Goal: Task Accomplishment & Management: Manage account settings

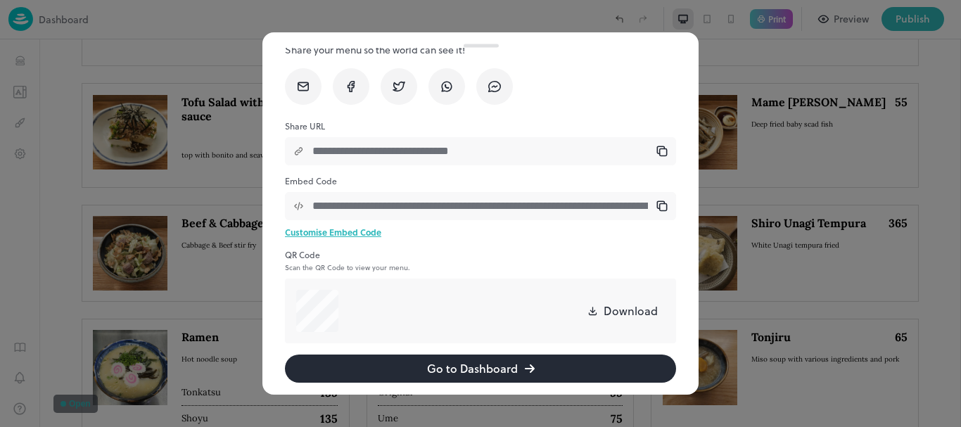
scroll to position [79, 0]
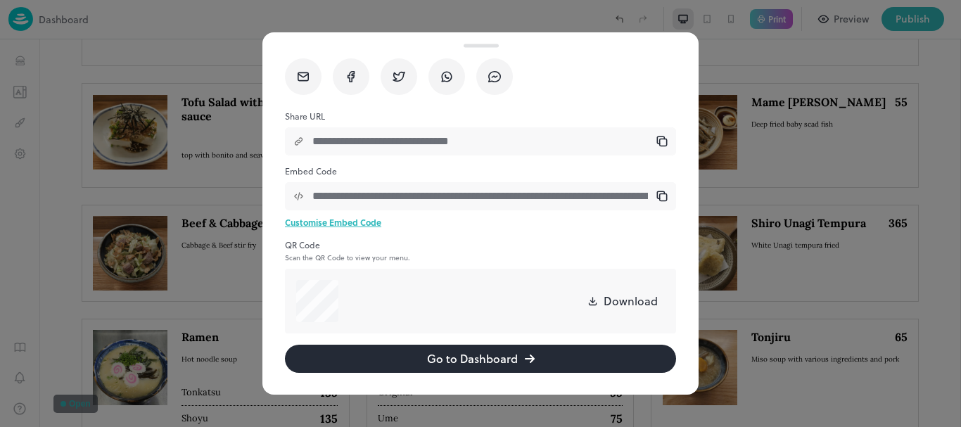
click at [495, 367] on button "Go to Dashboard" at bounding box center [480, 359] width 391 height 28
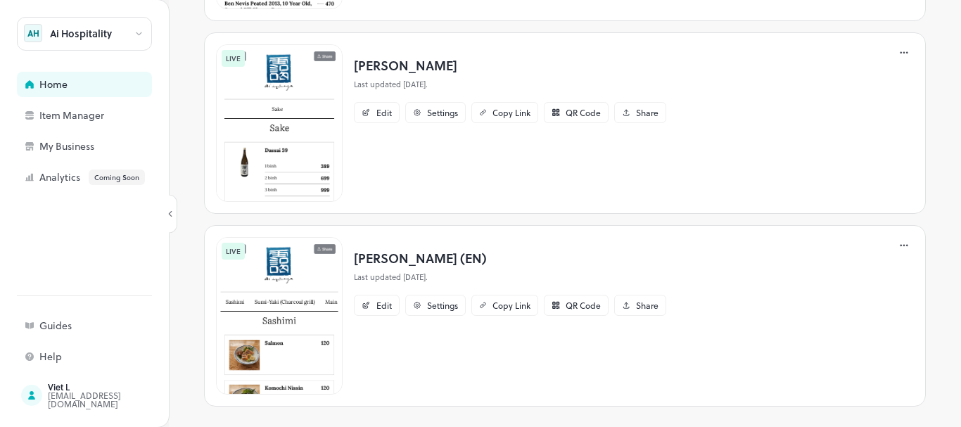
scroll to position [487, 0]
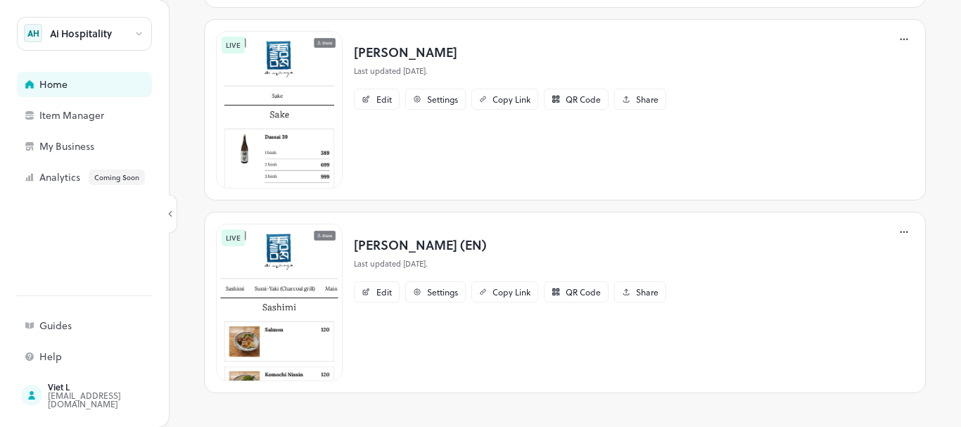
click at [381, 246] on p "[PERSON_NAME] (EN)" at bounding box center [510, 244] width 312 height 19
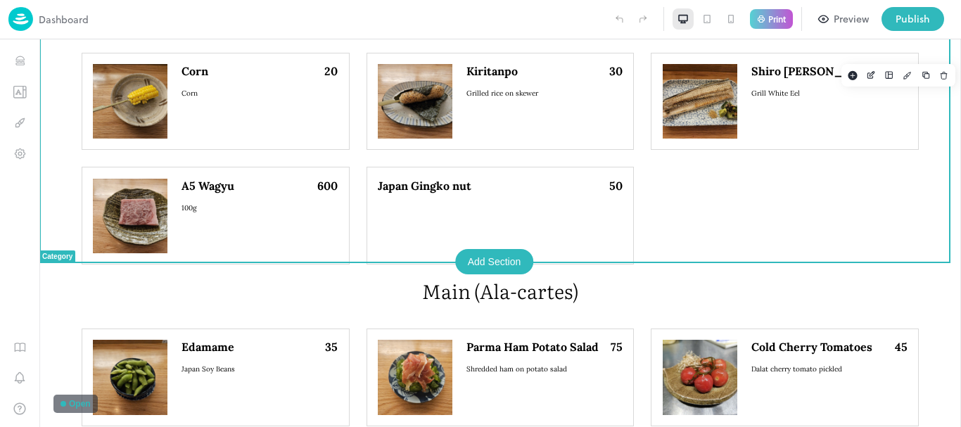
scroll to position [1266, 0]
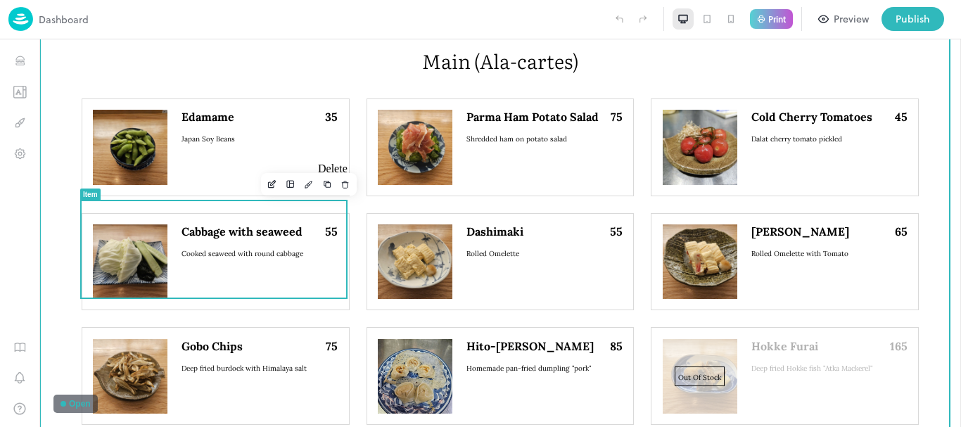
click at [340, 181] on icon "Delete" at bounding box center [345, 184] width 10 height 10
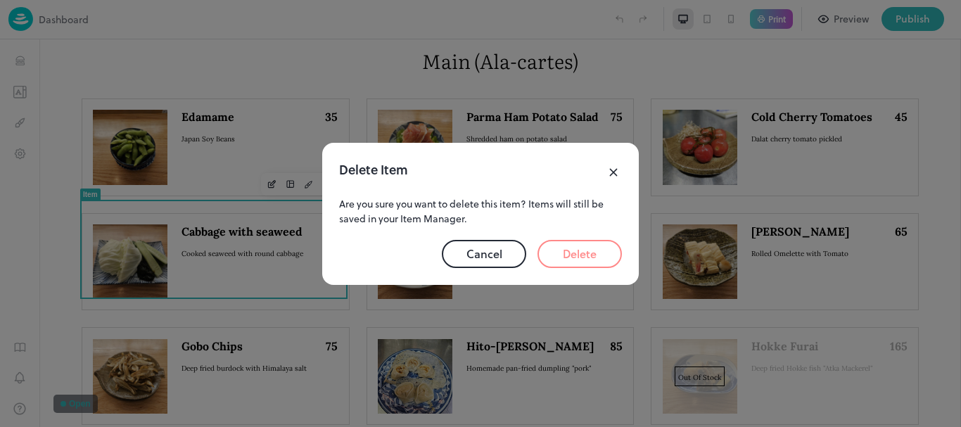
drag, startPoint x: 554, startPoint y: 252, endPoint x: 520, endPoint y: 211, distance: 53.4
click at [554, 252] on button "Delete" at bounding box center [579, 254] width 84 height 28
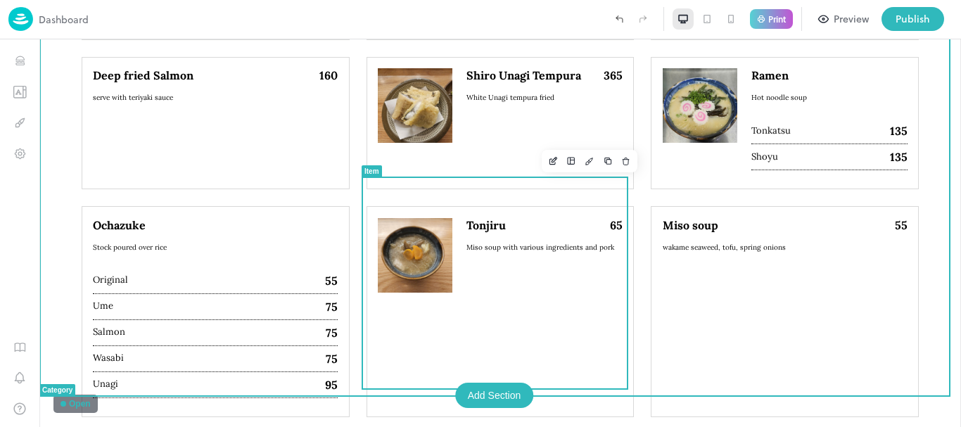
scroll to position [1969, 0]
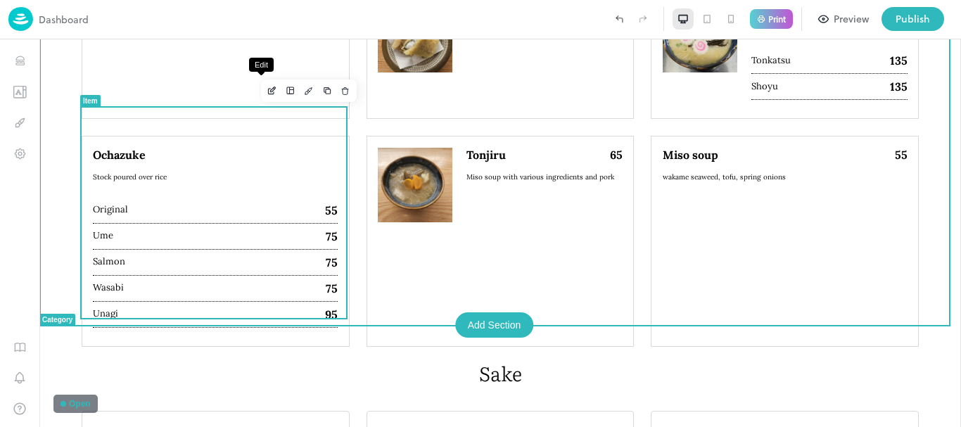
click at [263, 99] on button "Edit" at bounding box center [272, 91] width 18 height 18
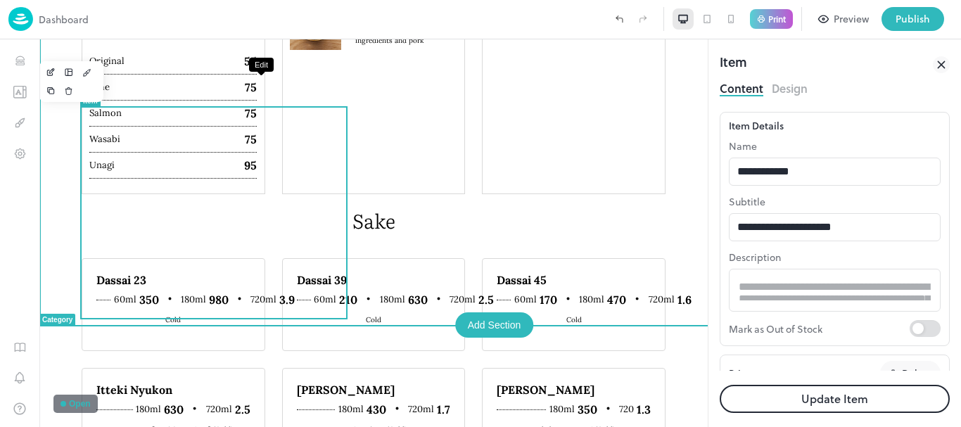
type input "********"
type input "***"
type input "******"
type input "*****"
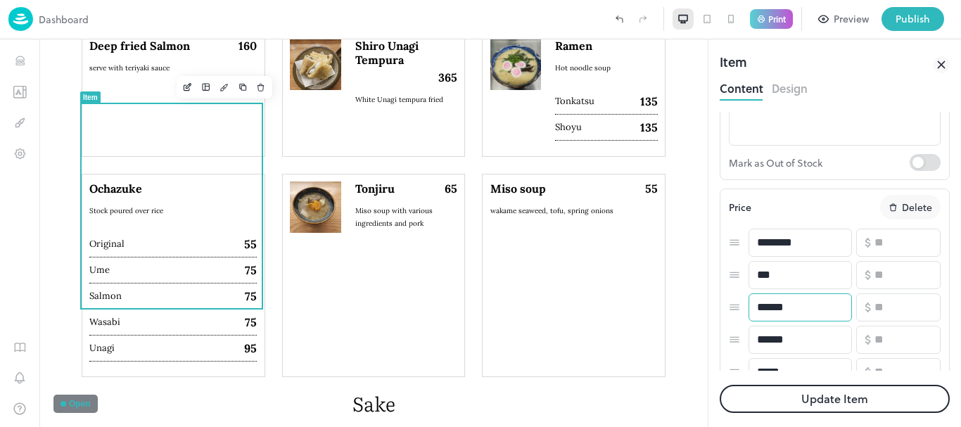
scroll to position [281, 0]
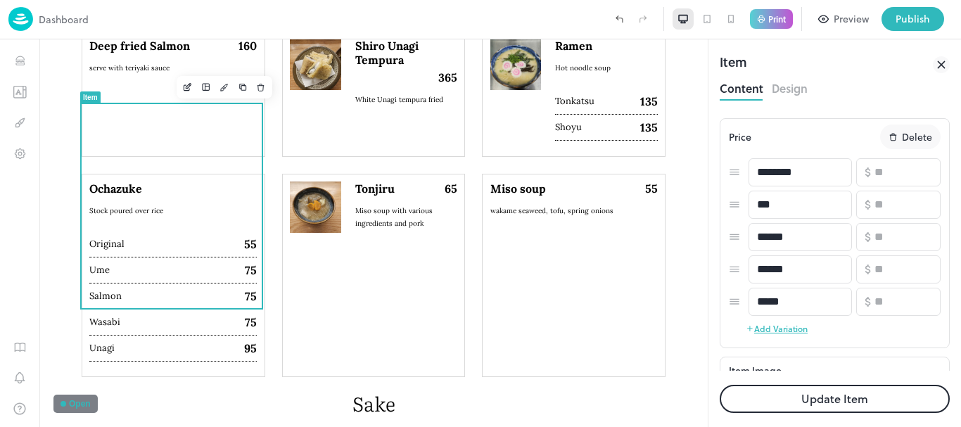
click at [888, 129] on button "Delete" at bounding box center [910, 136] width 60 height 25
click at [921, 236] on rect "button" at bounding box center [926, 237] width 11 height 11
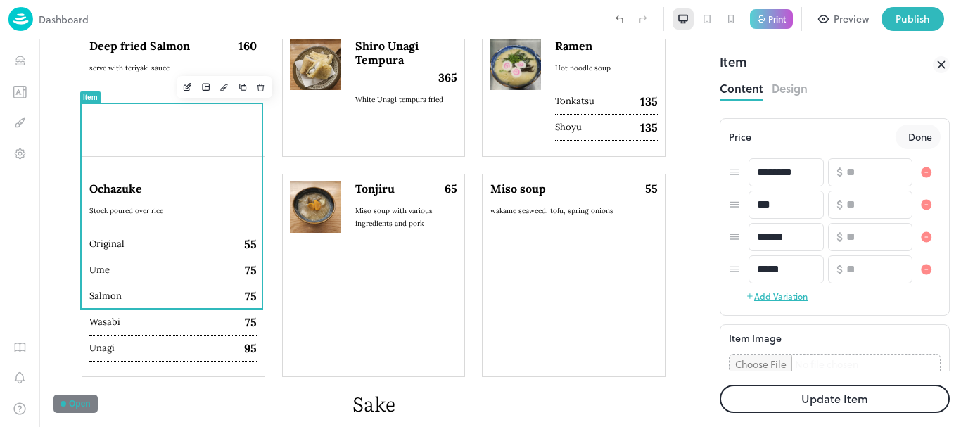
click at [921, 270] on rect "button" at bounding box center [926, 269] width 11 height 11
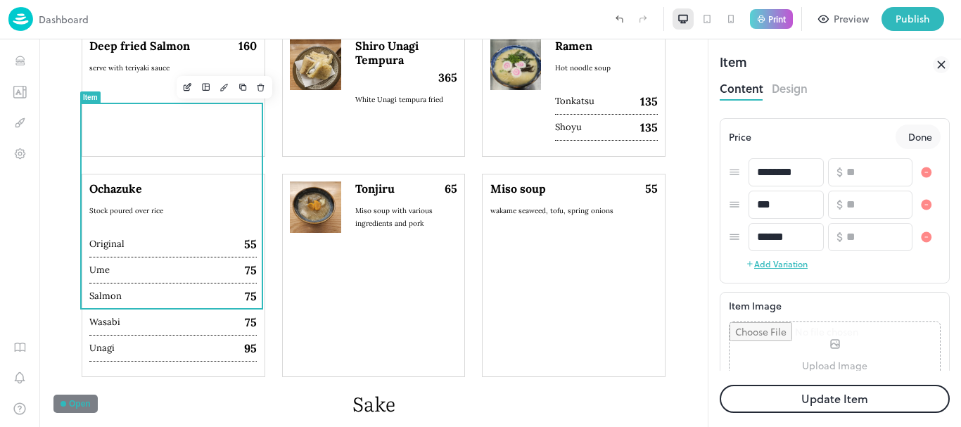
click at [921, 234] on rect "button" at bounding box center [926, 237] width 11 height 11
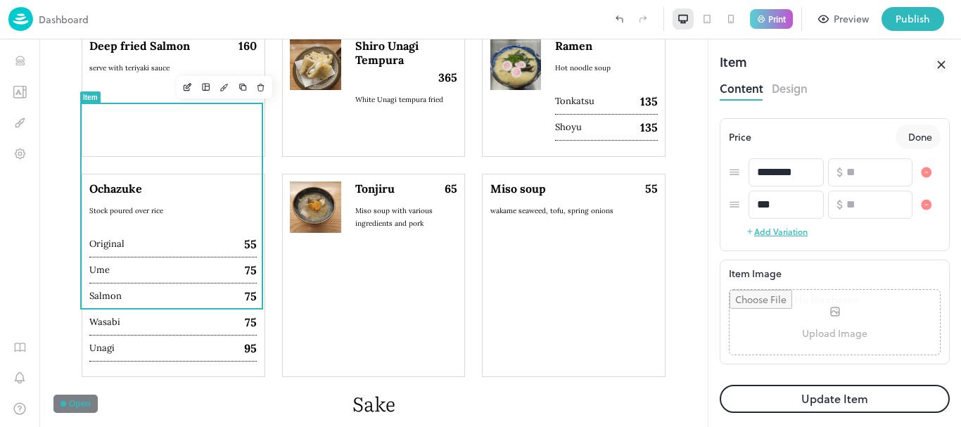
click at [908, 133] on p "Done" at bounding box center [920, 136] width 24 height 15
click at [888, 392] on button "Update Item" at bounding box center [835, 399] width 230 height 28
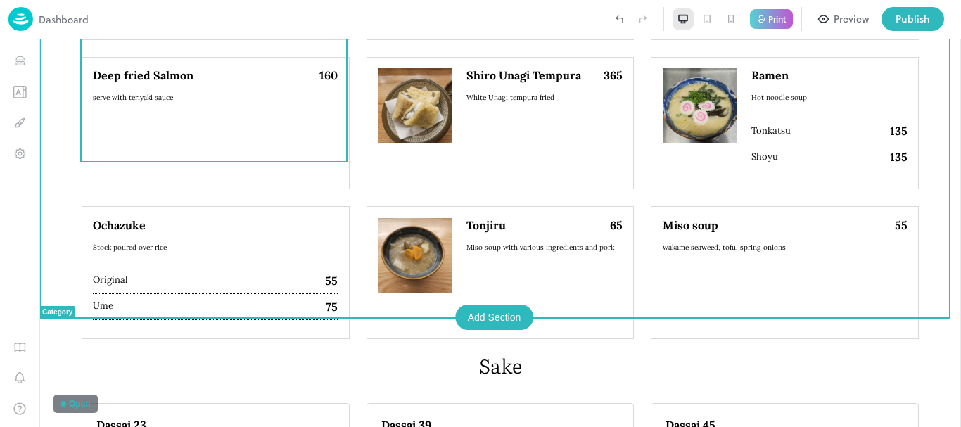
scroll to position [1829, 0]
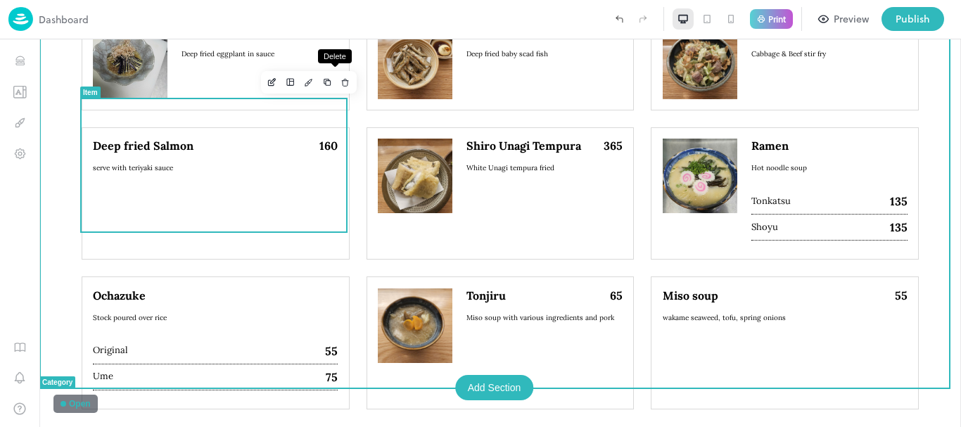
click at [340, 79] on icon "Delete" at bounding box center [345, 82] width 10 height 10
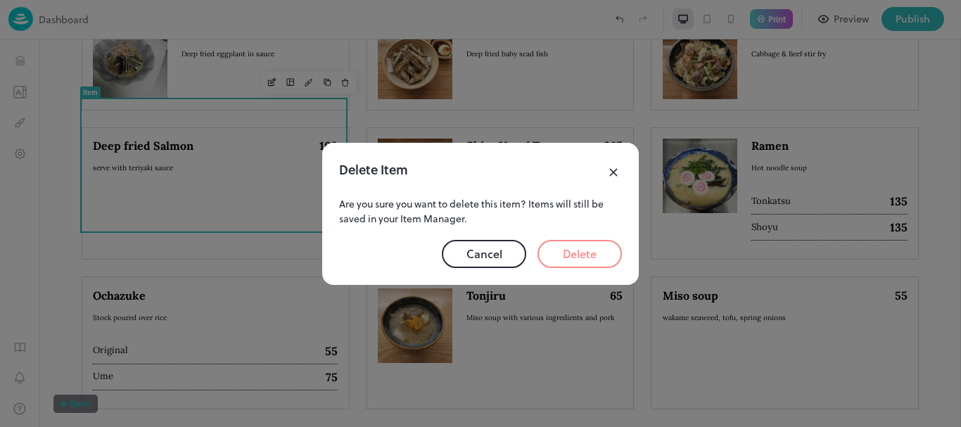
drag, startPoint x: 568, startPoint y: 262, endPoint x: 524, endPoint y: 226, distance: 56.9
click at [568, 262] on button "Delete" at bounding box center [579, 254] width 84 height 28
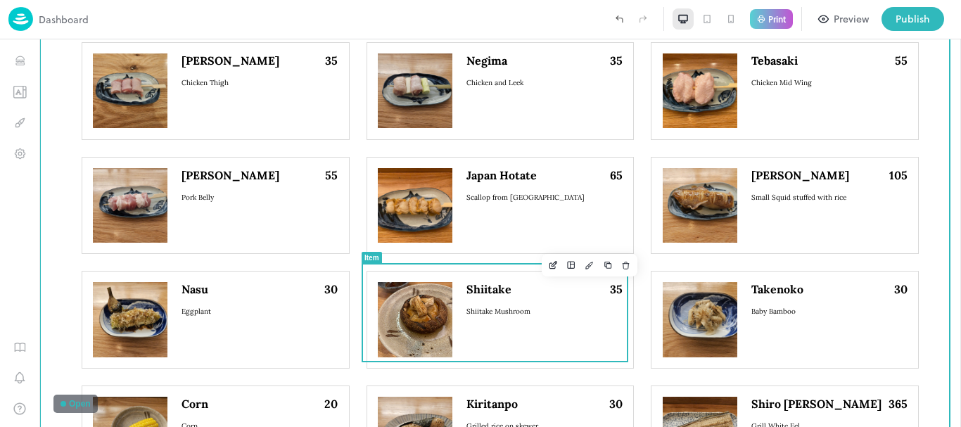
scroll to position [914, 0]
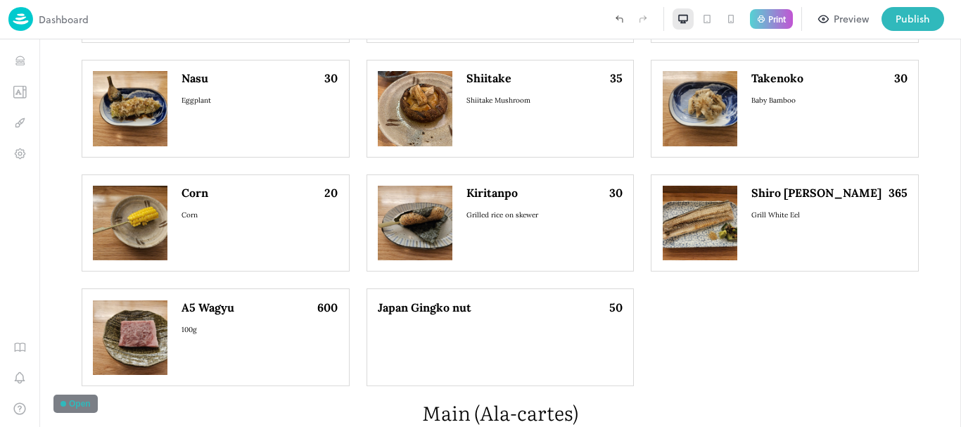
click at [326, 21] on div at bounding box center [348, 19] width 518 height 24
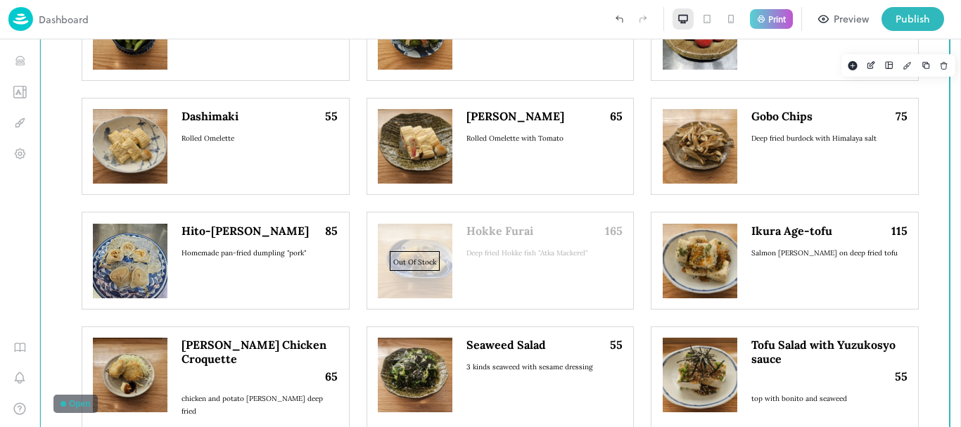
scroll to position [1407, 0]
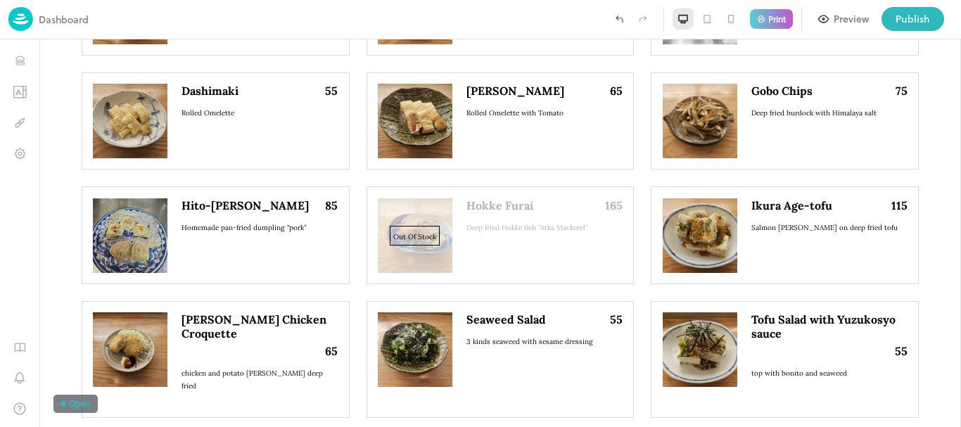
click at [338, 20] on div at bounding box center [348, 19] width 518 height 24
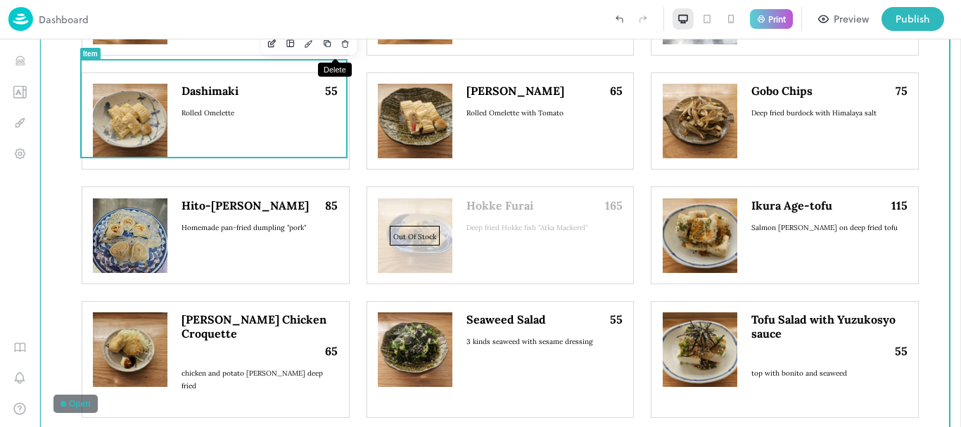
click at [342, 42] on icon "Delete" at bounding box center [345, 45] width 6 height 6
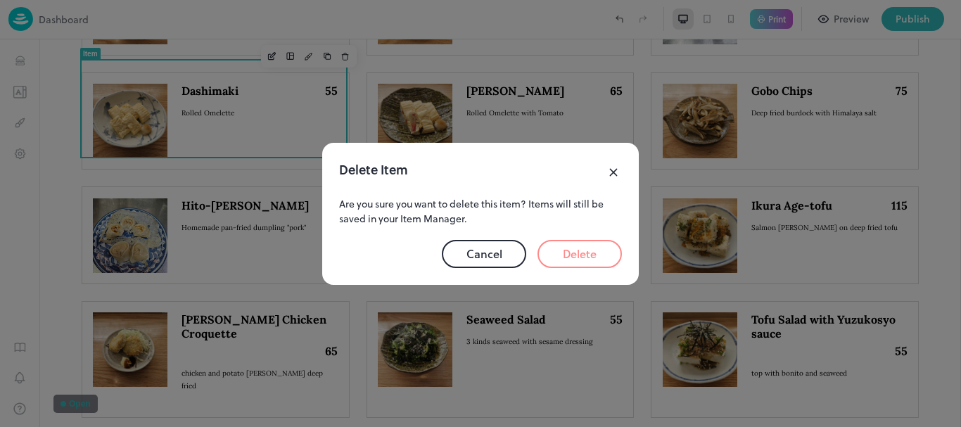
click at [608, 170] on rect at bounding box center [613, 172] width 17 height 17
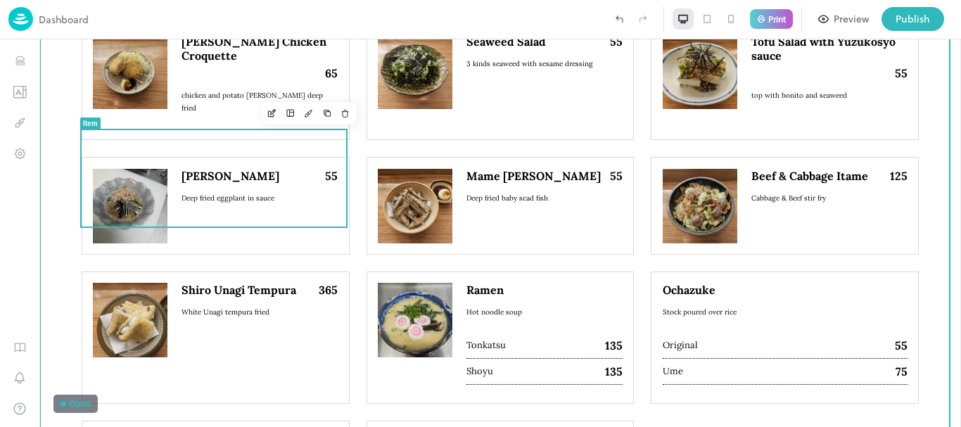
scroll to position [1688, 0]
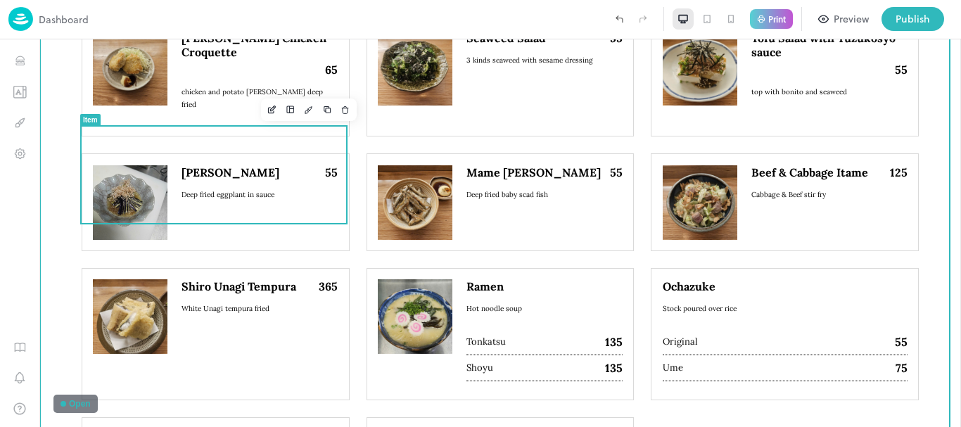
click at [340, 113] on icon "Delete" at bounding box center [345, 110] width 10 height 10
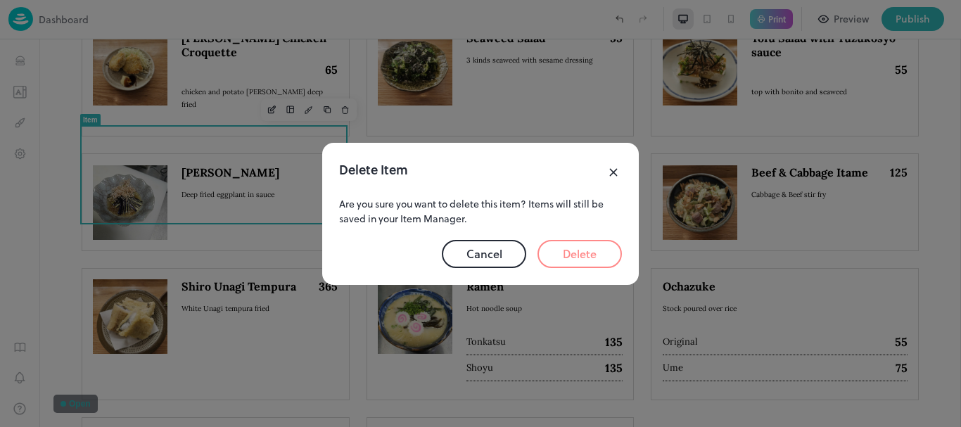
drag, startPoint x: 587, startPoint y: 257, endPoint x: 546, endPoint y: 217, distance: 57.2
click at [587, 257] on button "Delete" at bounding box center [579, 254] width 84 height 28
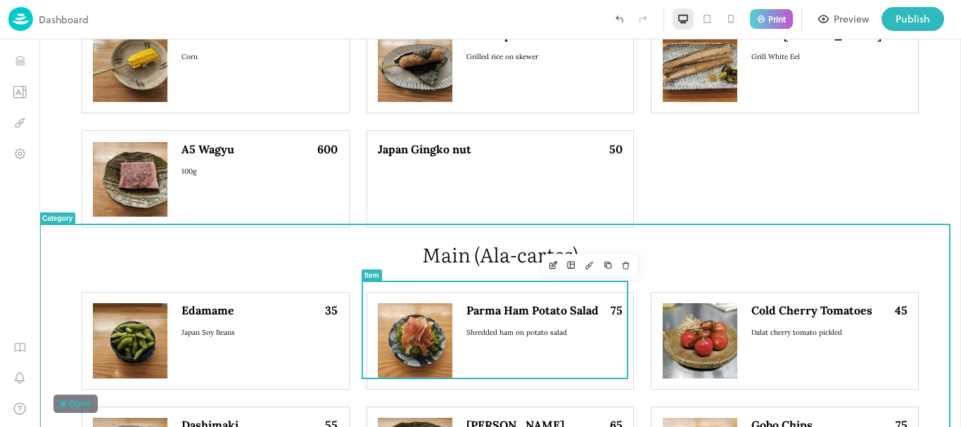
scroll to position [1055, 0]
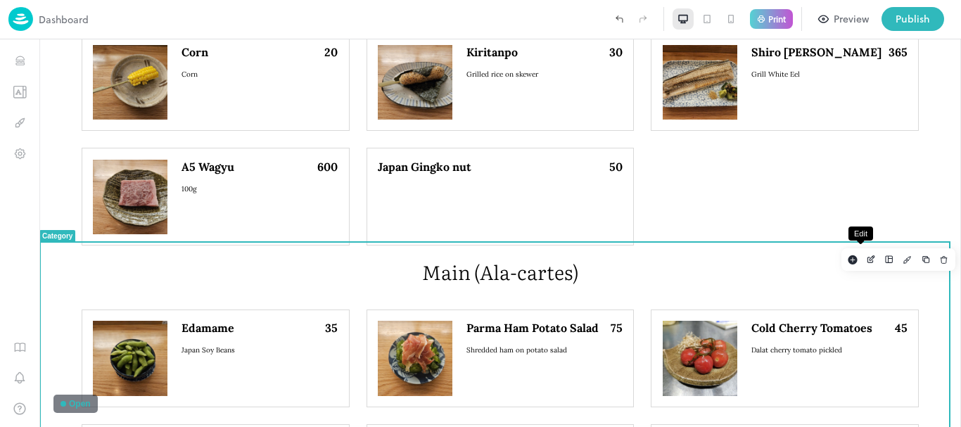
click at [866, 256] on icon "Edit" at bounding box center [871, 260] width 11 height 10
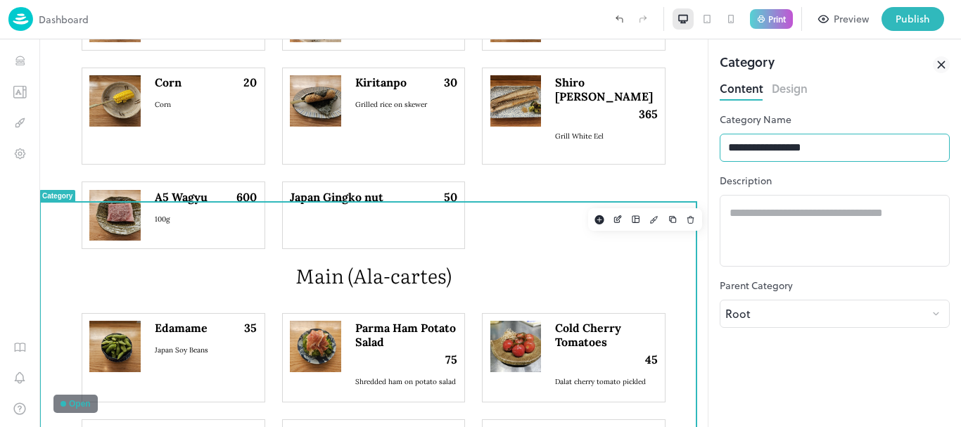
click at [760, 148] on input "**********" at bounding box center [835, 148] width 230 height 28
type input "**********"
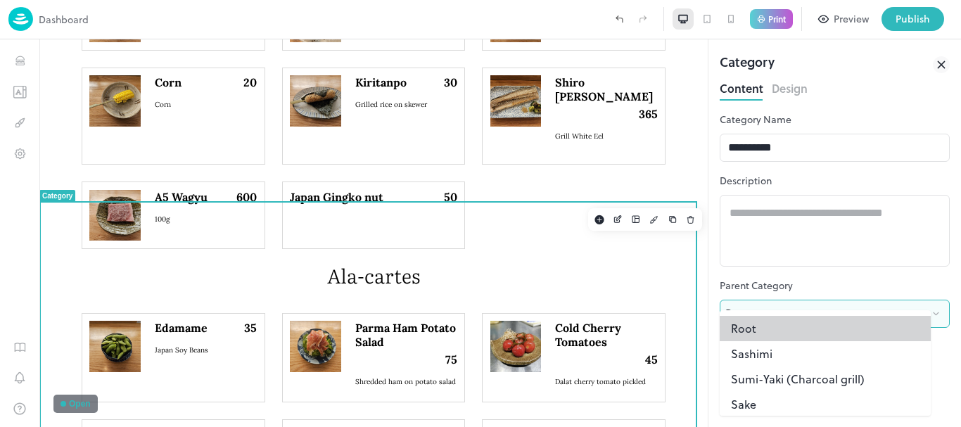
click at [828, 326] on body "Dashboard Print Preview Publish 1 Items 333 Add Sashimi Salmon Komochi Nissin H…" at bounding box center [480, 213] width 961 height 427
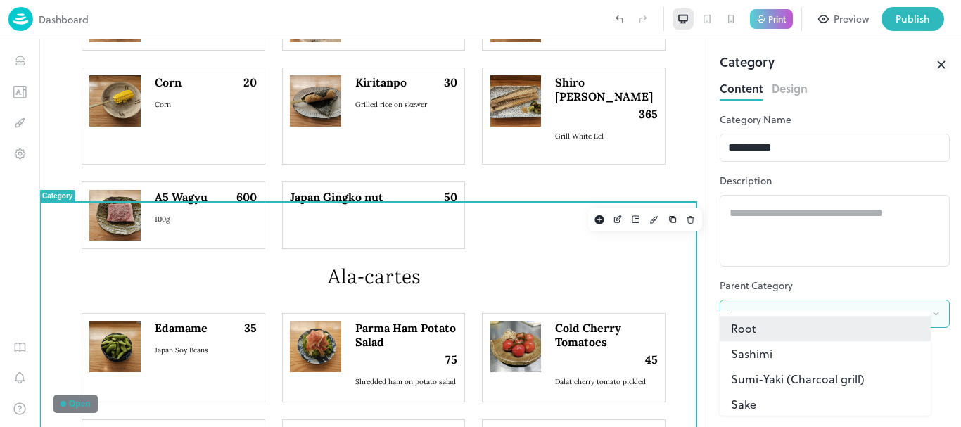
click at [804, 324] on li "Root" at bounding box center [825, 328] width 211 height 25
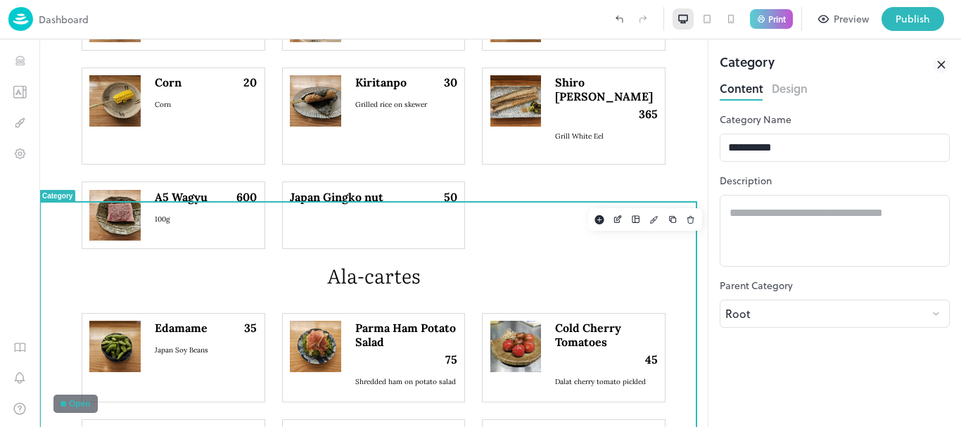
click at [772, 363] on div "**********" at bounding box center [835, 269] width 230 height 315
click at [801, 146] on input "**********" at bounding box center [835, 148] width 230 height 28
click at [614, 223] on icon "Edit" at bounding box center [617, 220] width 6 height 6
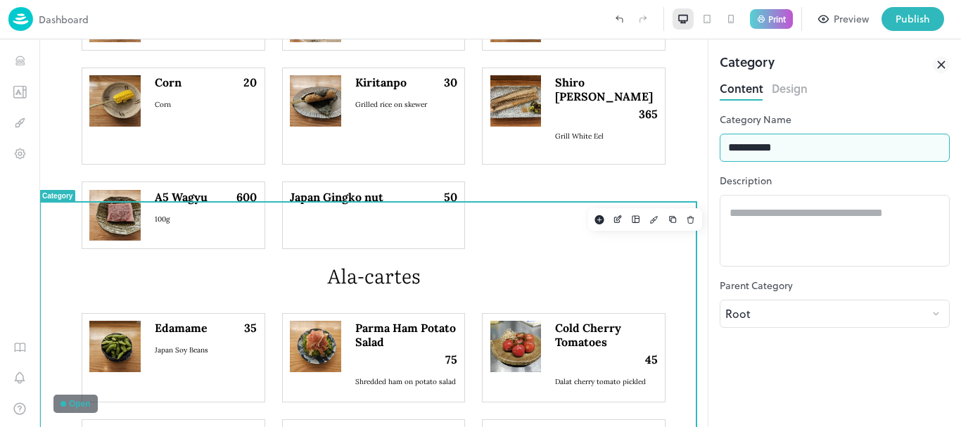
click at [824, 136] on input "**********" at bounding box center [835, 148] width 230 height 28
click at [485, 263] on p "Ala-cartes" at bounding box center [374, 275] width 584 height 25
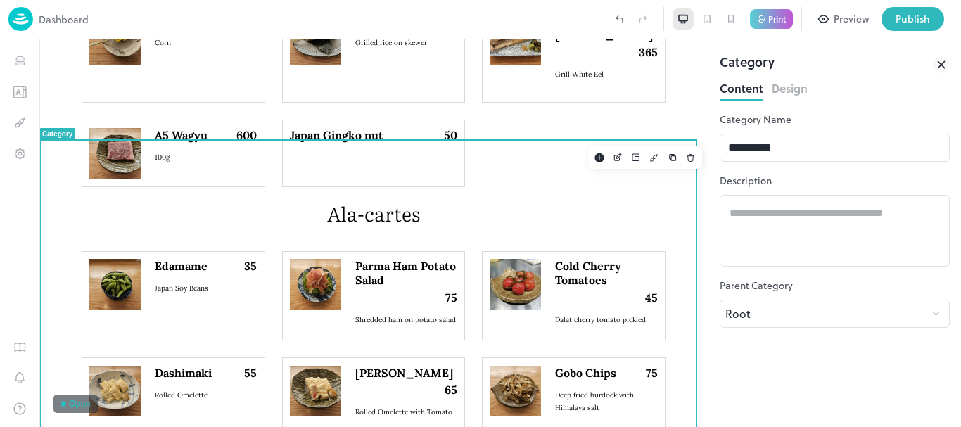
scroll to position [985, 0]
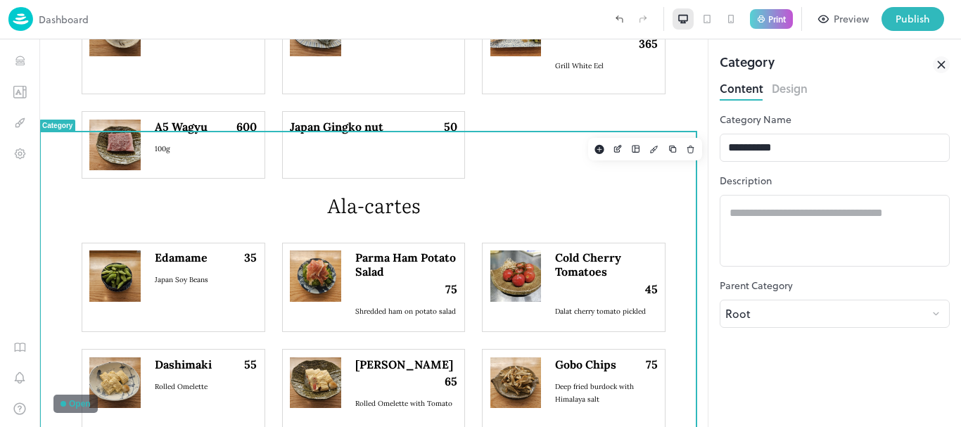
click at [945, 65] on icon at bounding box center [941, 64] width 17 height 17
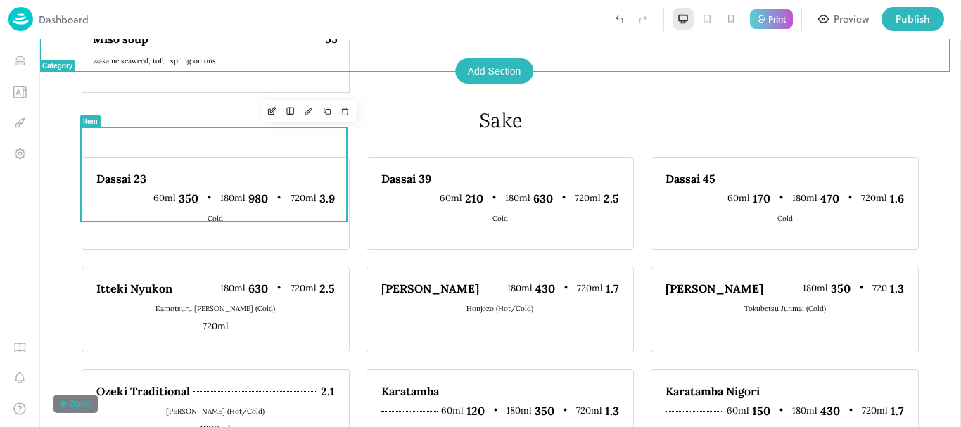
scroll to position [2107, 0]
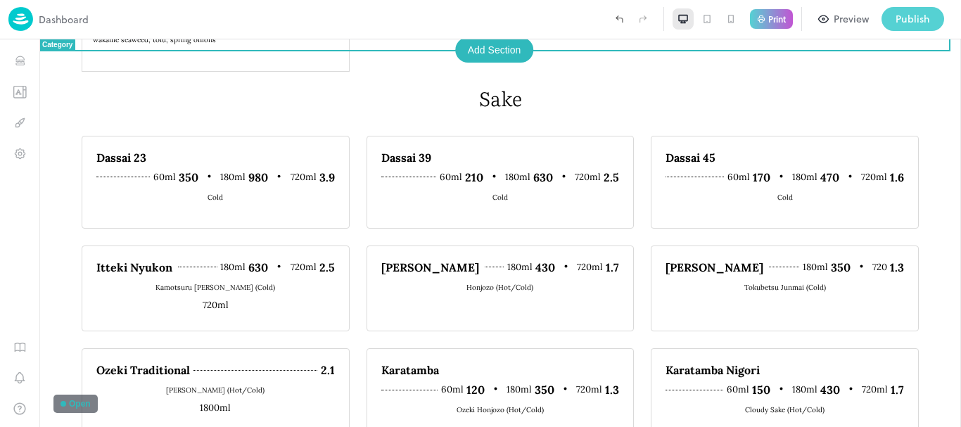
click at [914, 16] on div "Publish" at bounding box center [912, 18] width 34 height 15
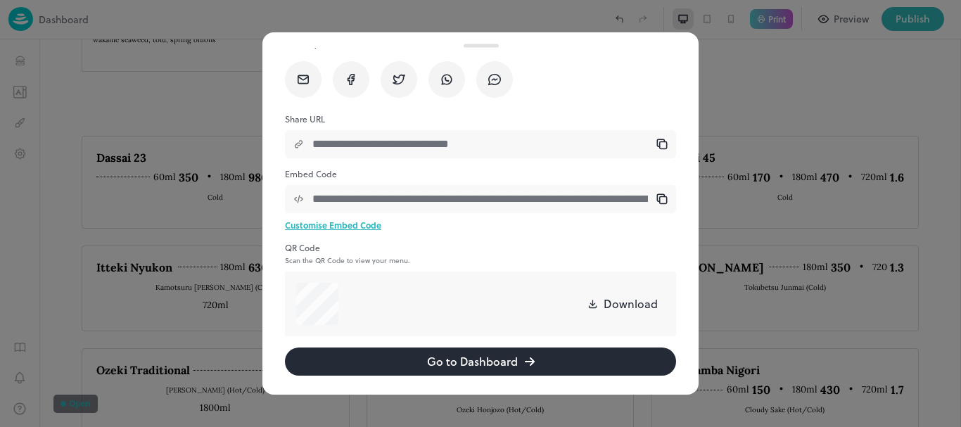
scroll to position [79, 0]
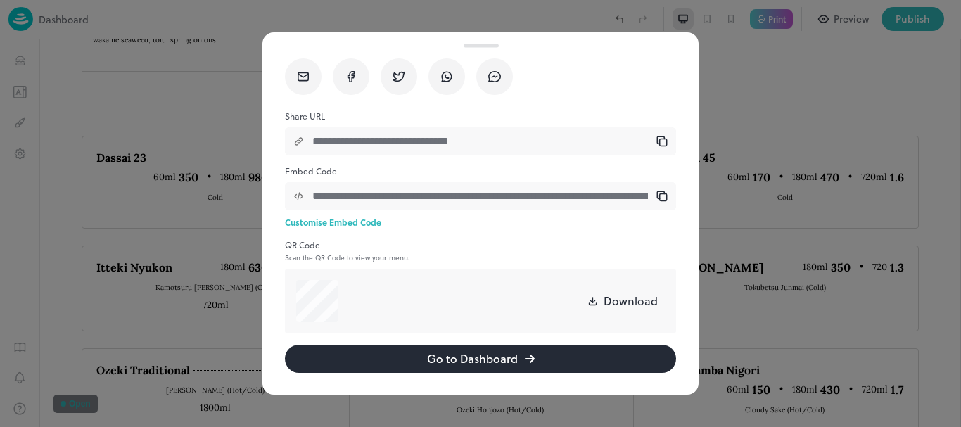
click at [454, 362] on button "Go to Dashboard" at bounding box center [480, 359] width 391 height 28
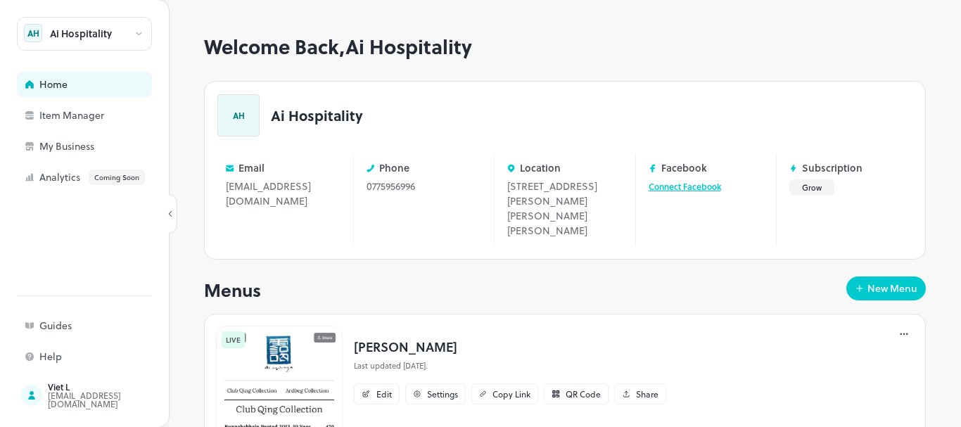
scroll to position [352, 0]
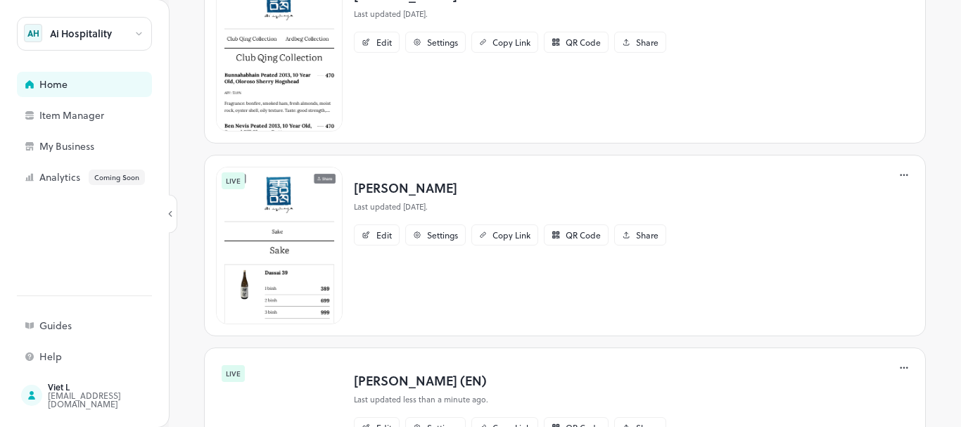
click at [383, 187] on p "Ai Sake" at bounding box center [510, 187] width 312 height 19
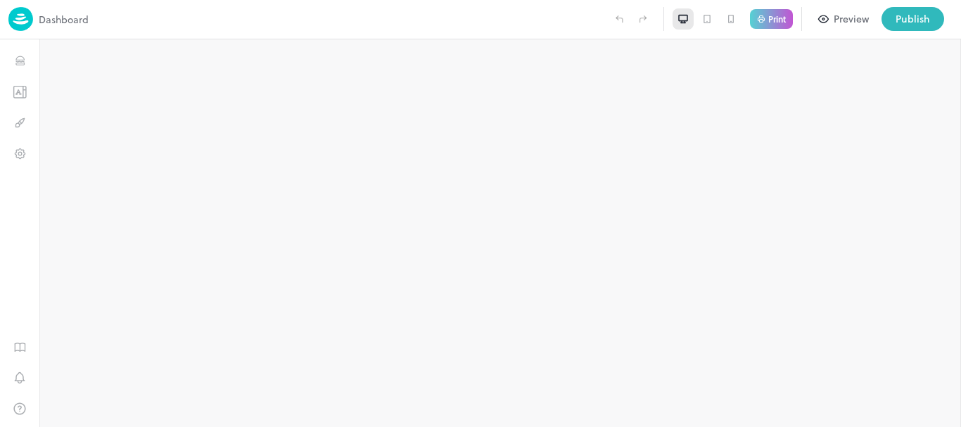
type input "**********"
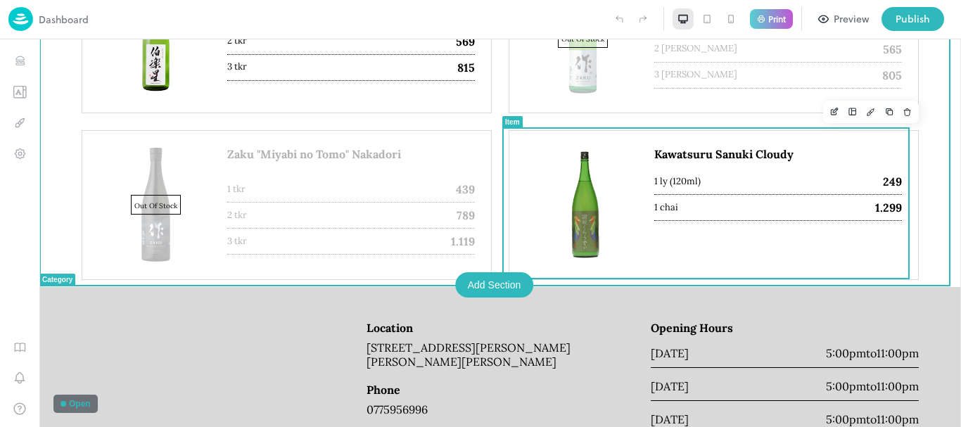
scroll to position [774, 0]
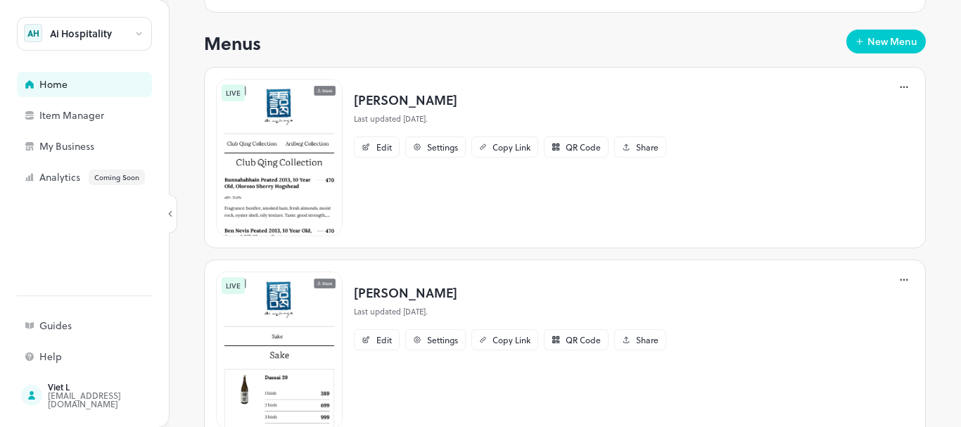
scroll to position [422, 0]
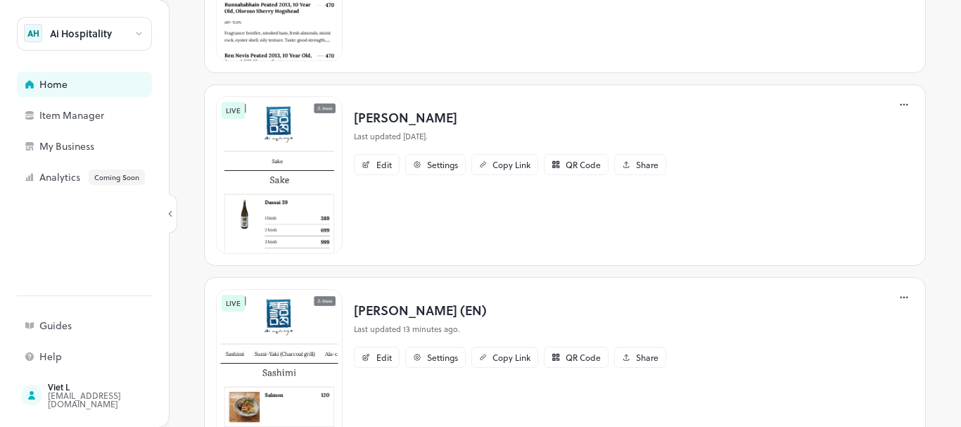
click at [413, 306] on p "Ai izakaya (EN)" at bounding box center [510, 309] width 312 height 19
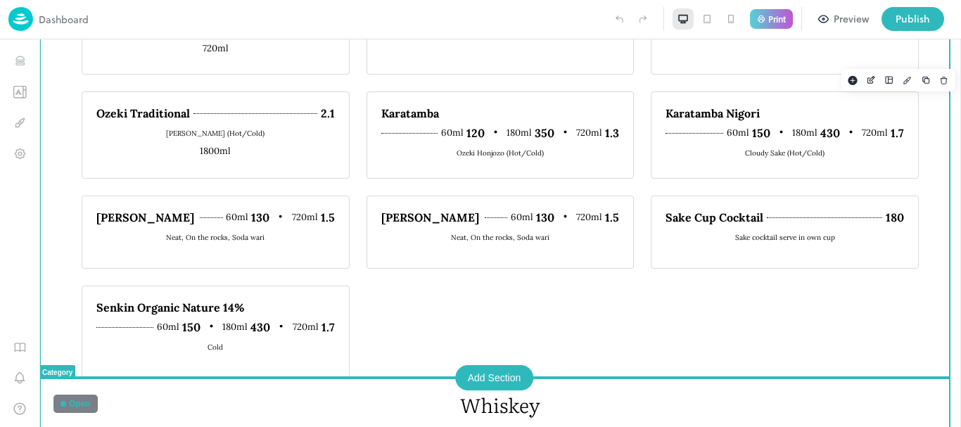
scroll to position [2321, 0]
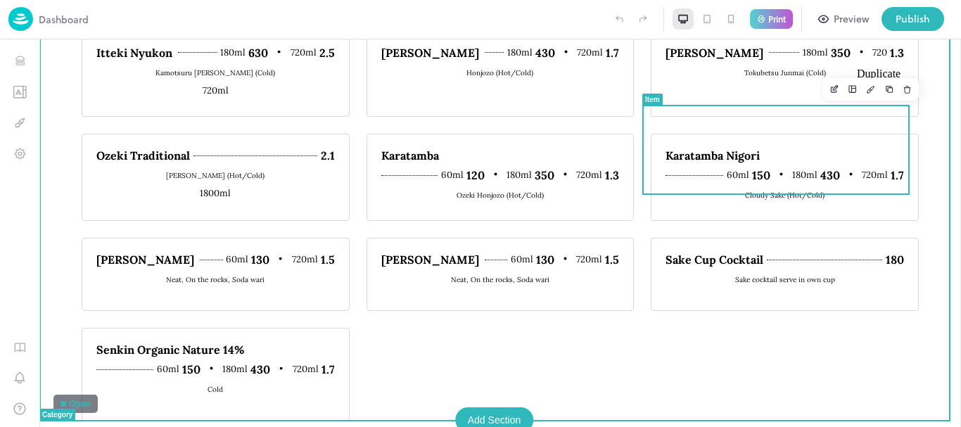
click at [884, 94] on icon "Duplicate" at bounding box center [889, 89] width 10 height 10
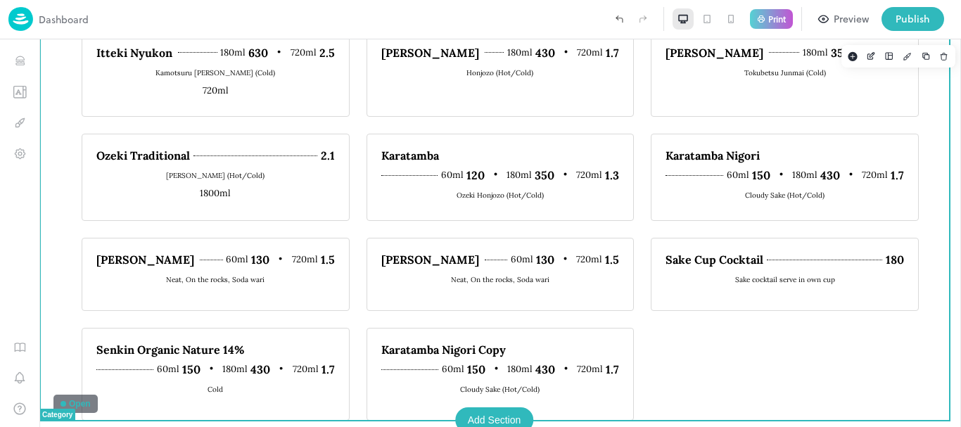
click at [537, 303] on div "Dassai 23 60ml 350 180ml 980 720ml 3.9 Cold Dassai 39 60ml 210 180ml 630 720ml …" at bounding box center [500, 170] width 837 height 499
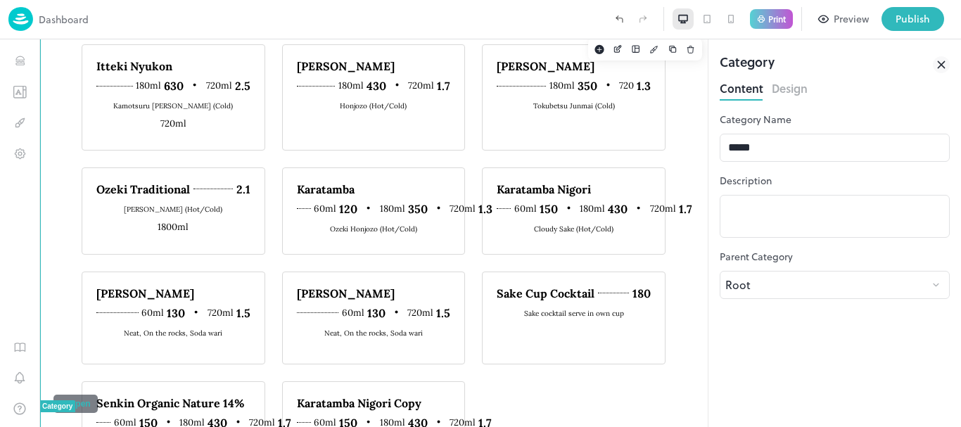
scroll to position [2148, 0]
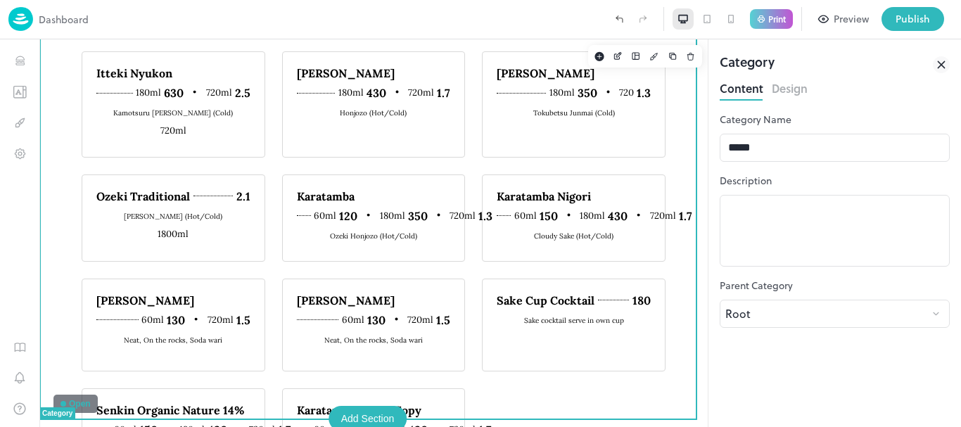
click at [939, 65] on icon at bounding box center [941, 64] width 17 height 17
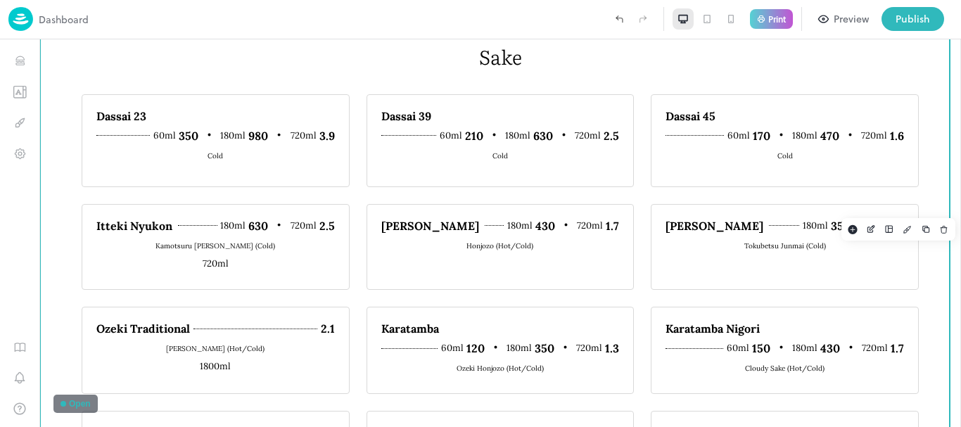
scroll to position [2321, 0]
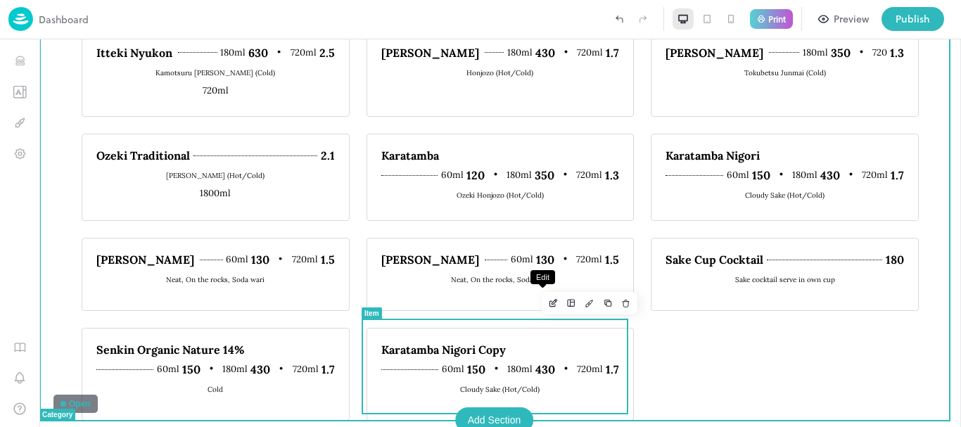
click at [548, 304] on icon "Edit" at bounding box center [553, 303] width 11 height 10
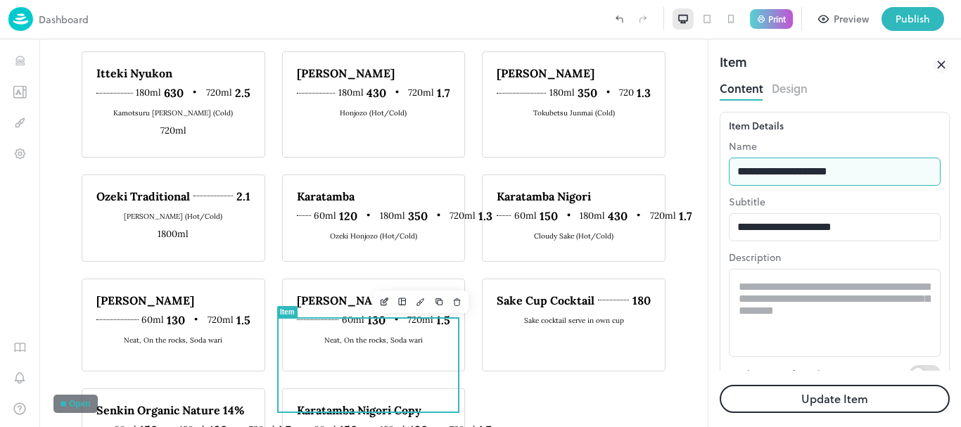
drag, startPoint x: 861, startPoint y: 167, endPoint x: 712, endPoint y: 191, distance: 151.1
click at [712, 191] on div "**********" at bounding box center [834, 233] width 252 height 388
type input "**********"
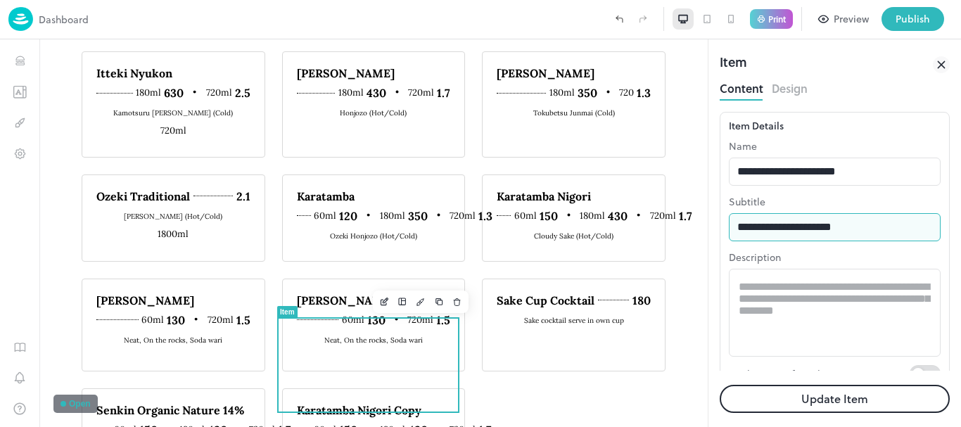
drag, startPoint x: 905, startPoint y: 268, endPoint x: 691, endPoint y: 213, distance: 220.7
type input "****"
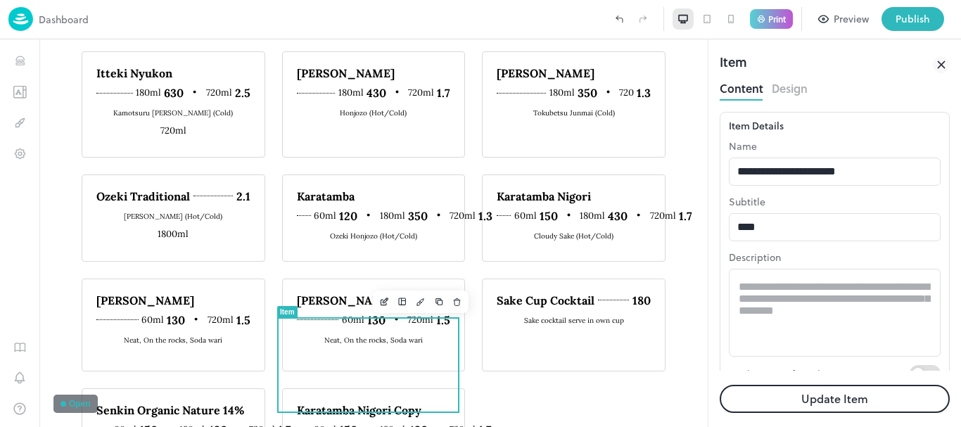
click at [830, 361] on div "**********" at bounding box center [835, 260] width 212 height 243
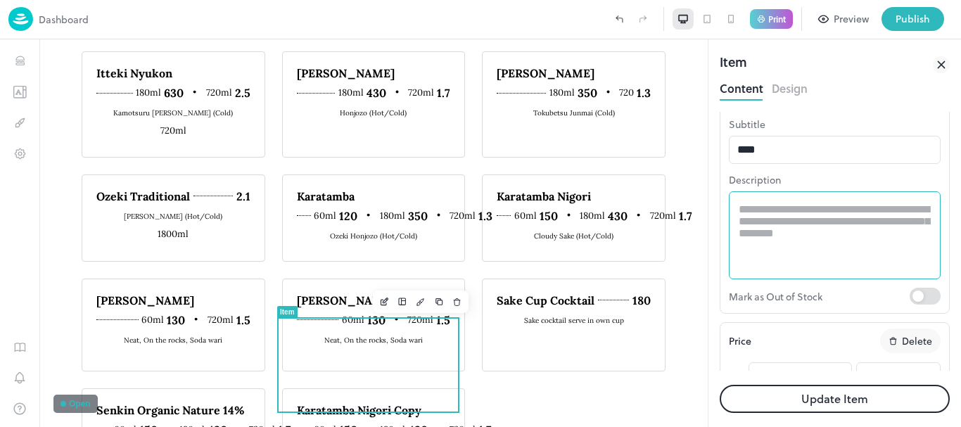
scroll to position [169, 0]
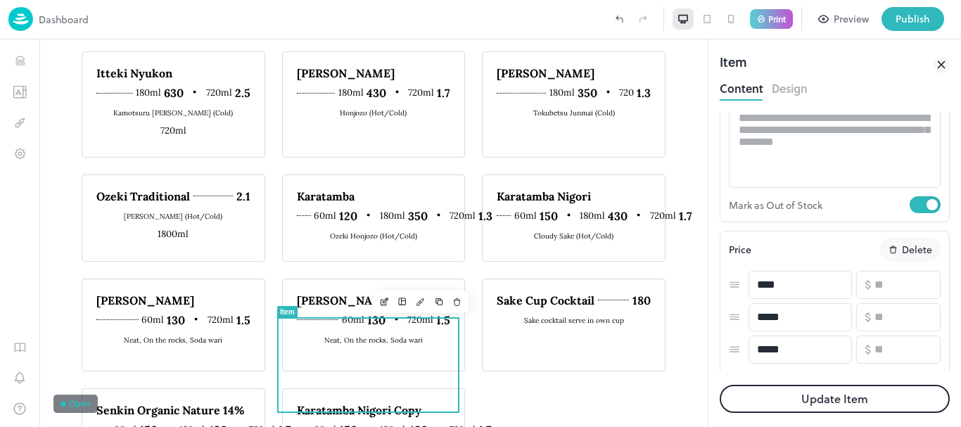
click at [840, 396] on button "Update Item" at bounding box center [835, 399] width 230 height 28
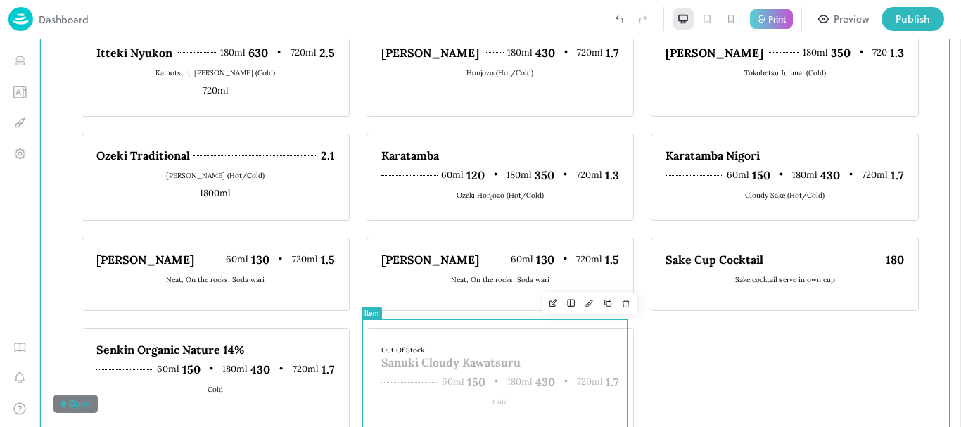
scroll to position [2391, 0]
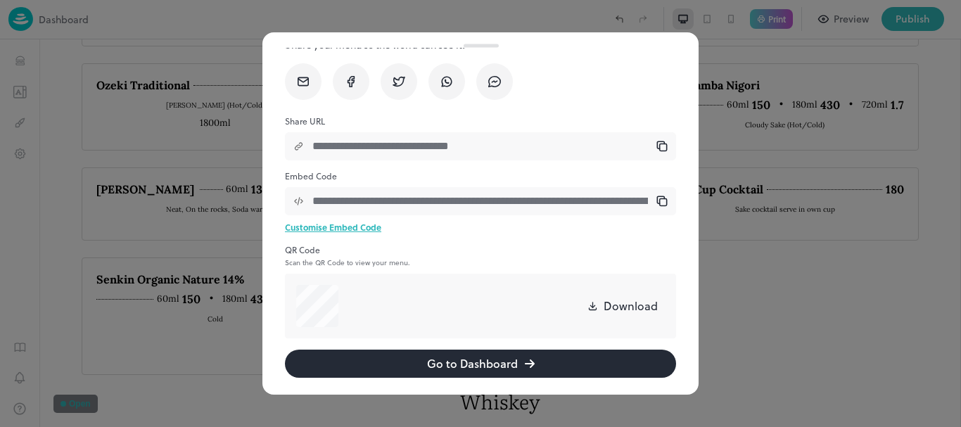
scroll to position [79, 0]
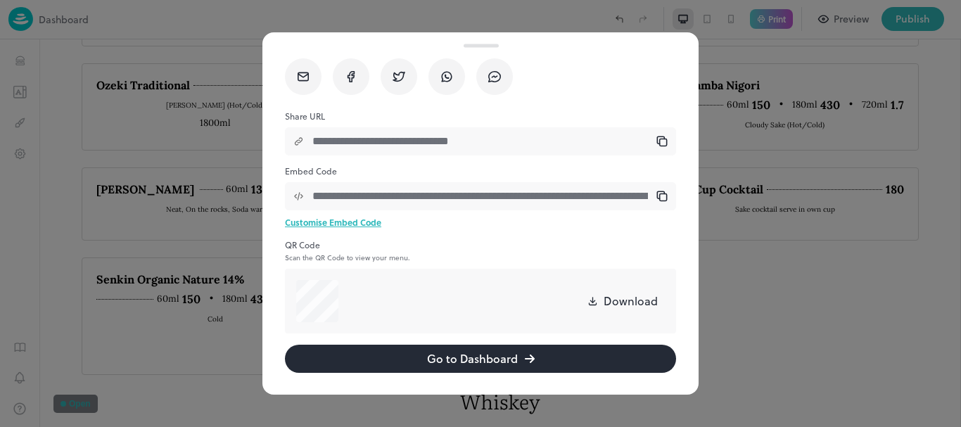
click at [457, 351] on button "Go to Dashboard" at bounding box center [480, 359] width 391 height 28
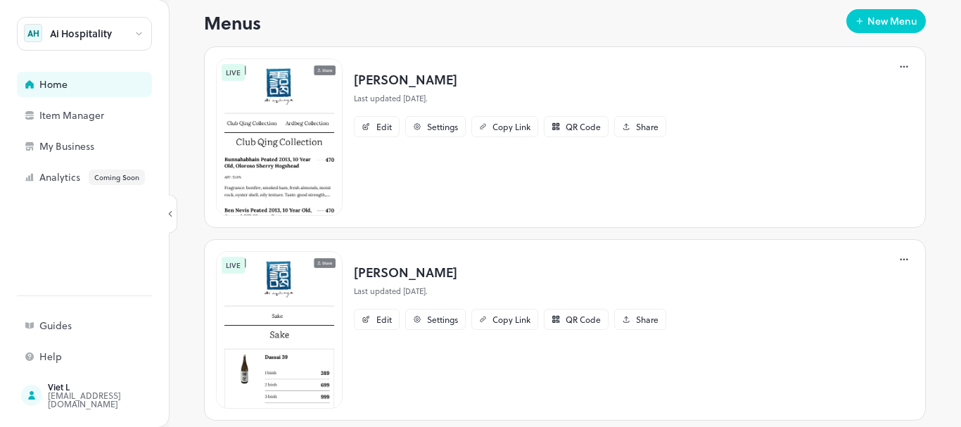
scroll to position [281, 0]
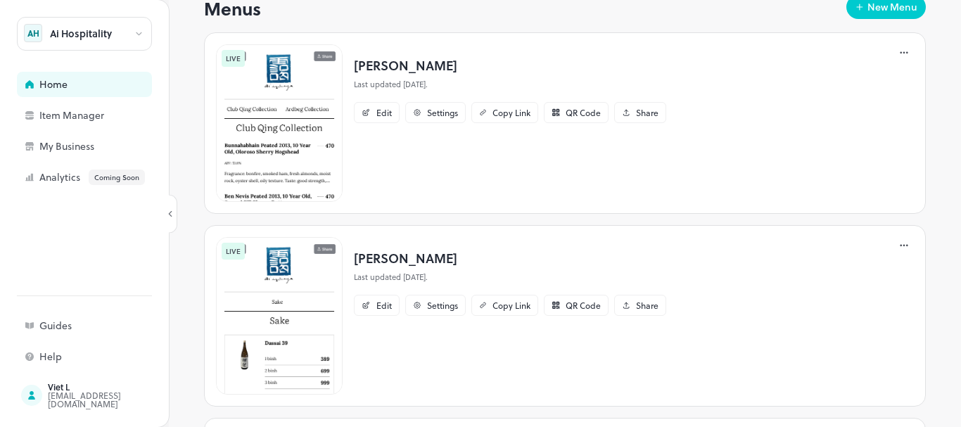
click at [370, 250] on p "Ai Sake" at bounding box center [510, 257] width 312 height 19
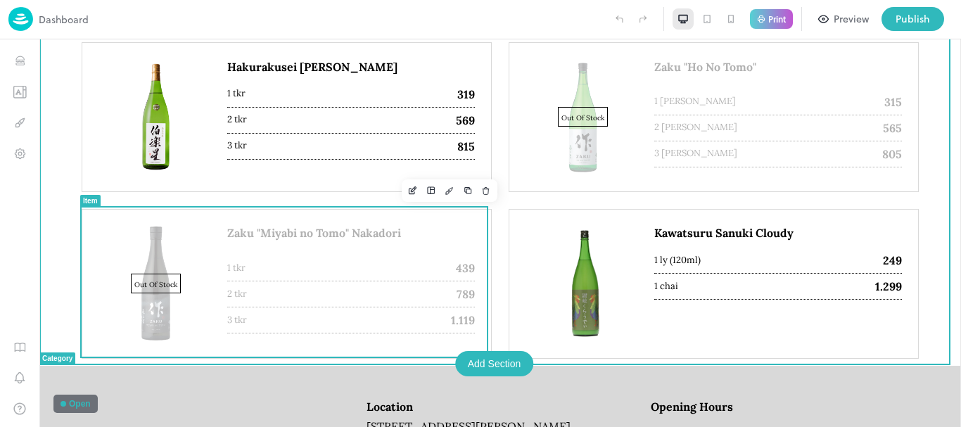
scroll to position [703, 0]
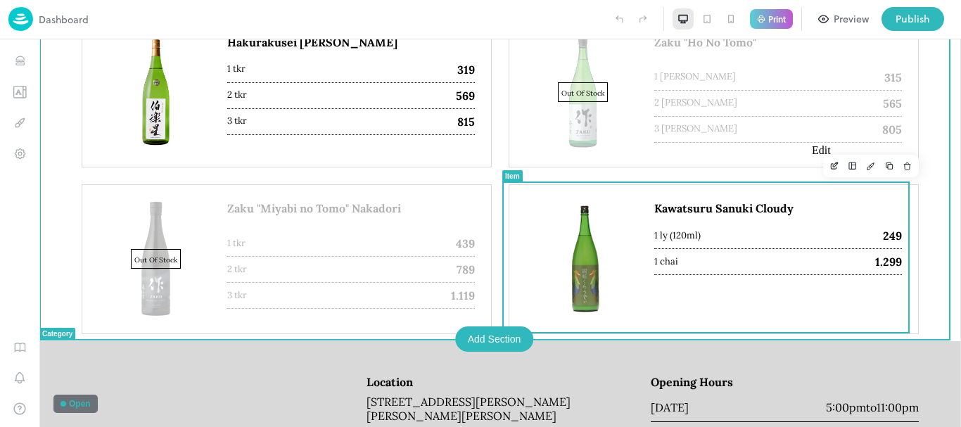
click at [825, 173] on button "Edit" at bounding box center [834, 166] width 18 height 18
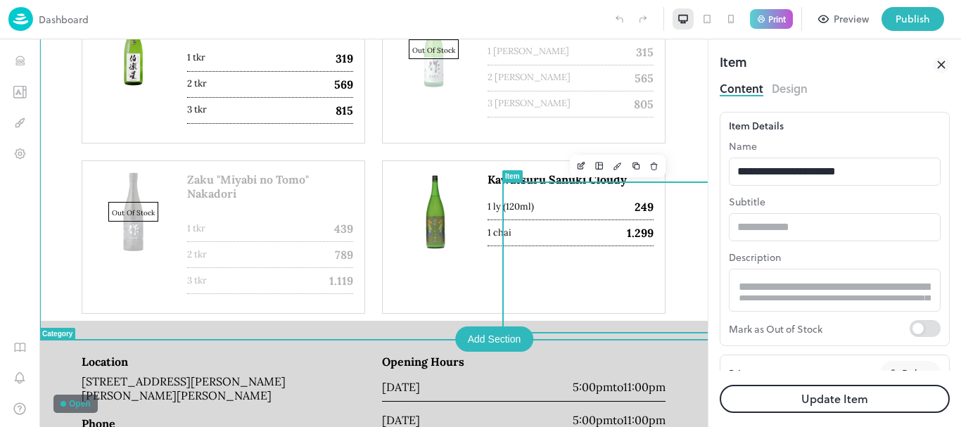
type input "**********"
type input "******"
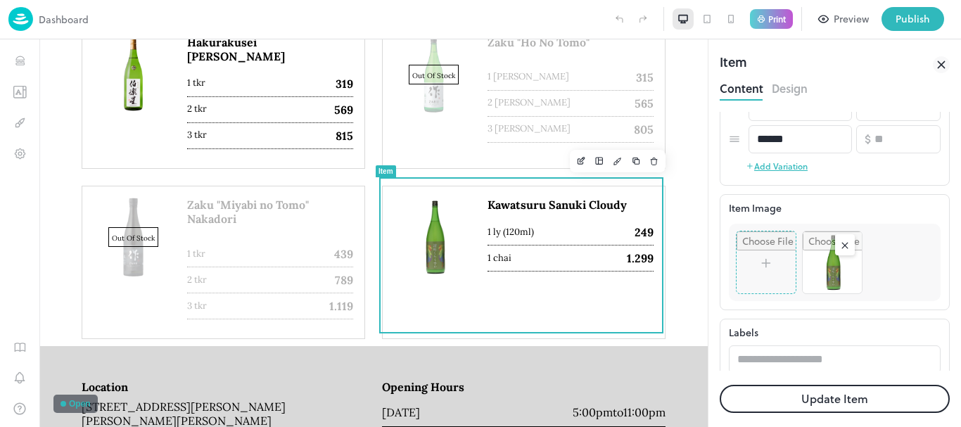
scroll to position [352, 0]
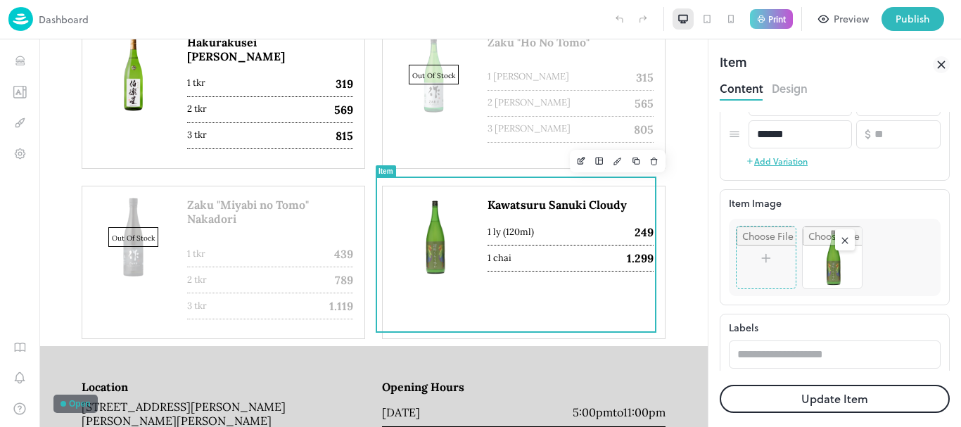
click at [938, 66] on icon at bounding box center [941, 64] width 17 height 17
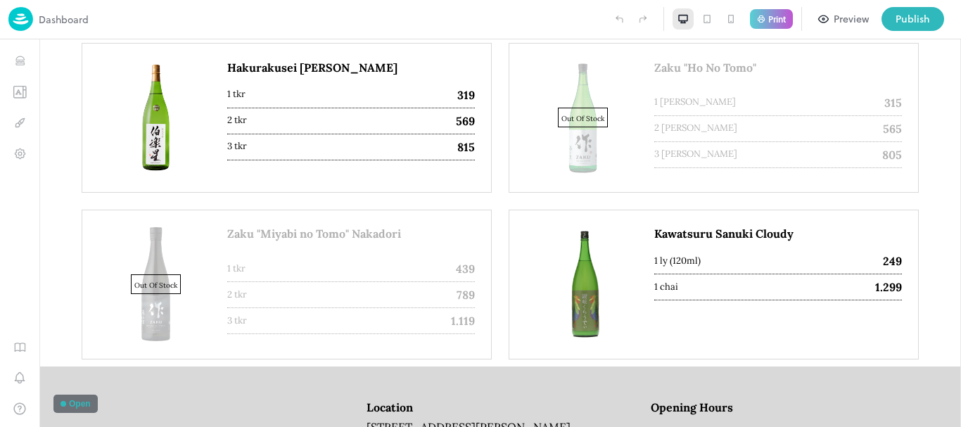
scroll to position [703, 0]
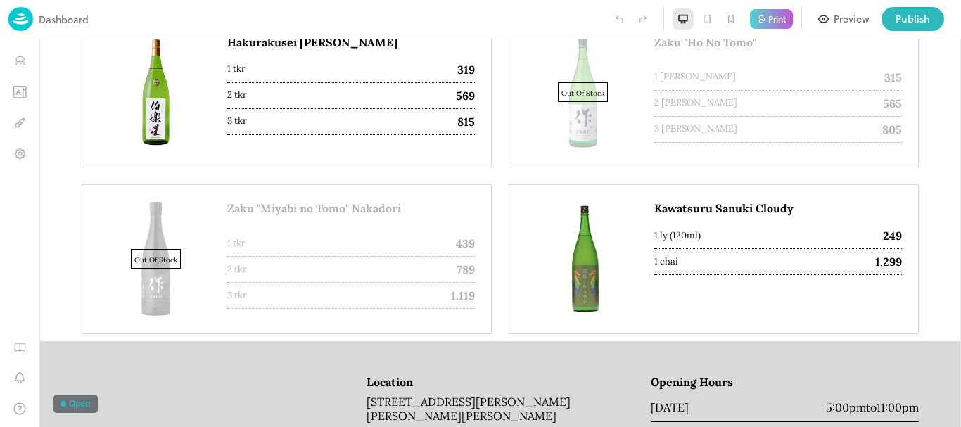
click at [54, 13] on p "Dashboard" at bounding box center [64, 19] width 50 height 15
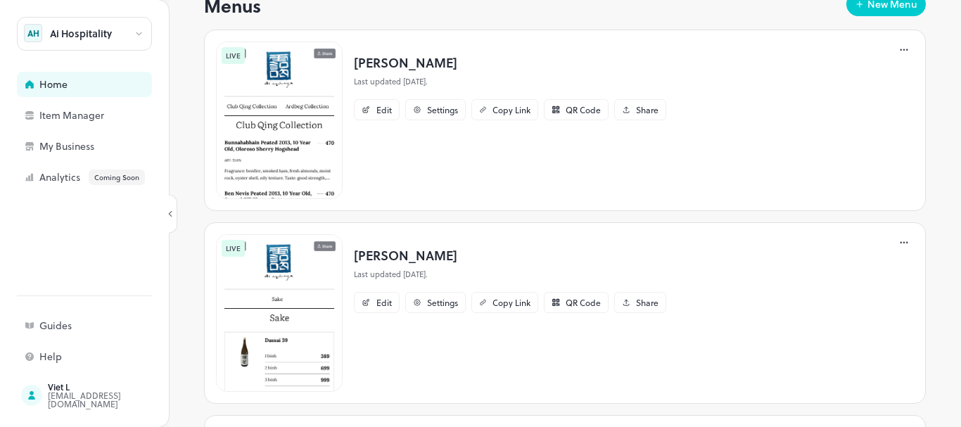
scroll to position [352, 0]
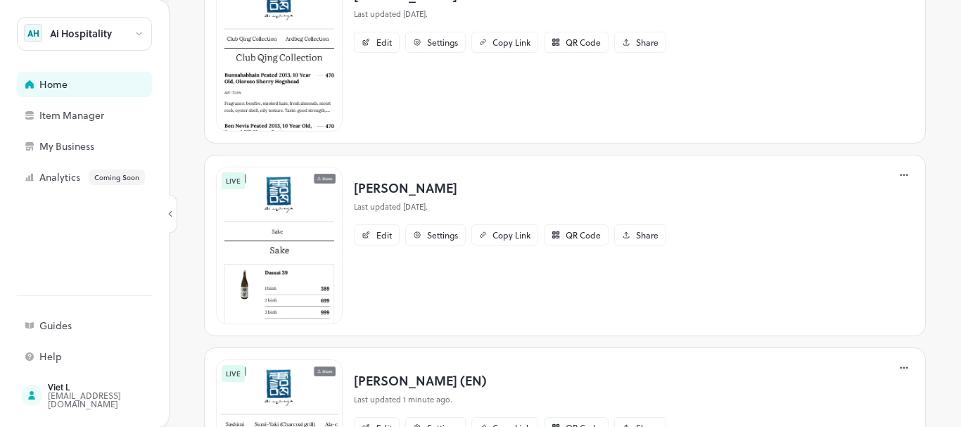
click at [409, 371] on p "Ai izakaya (EN)" at bounding box center [510, 380] width 312 height 19
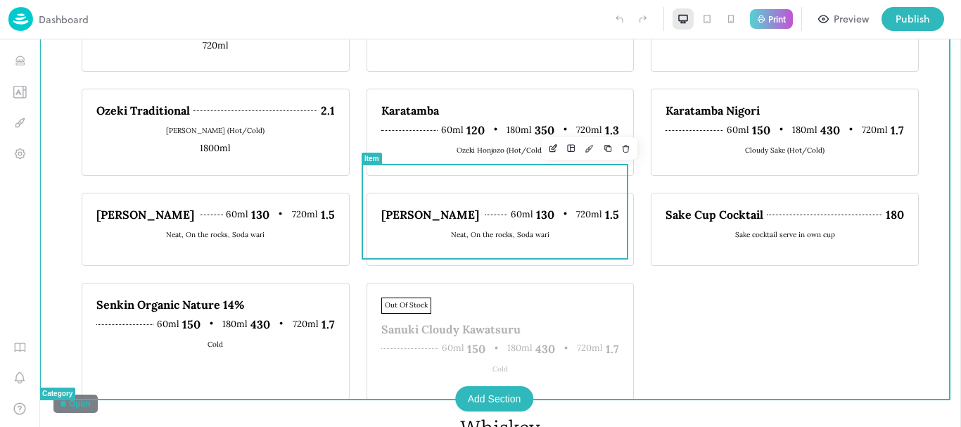
scroll to position [2391, 0]
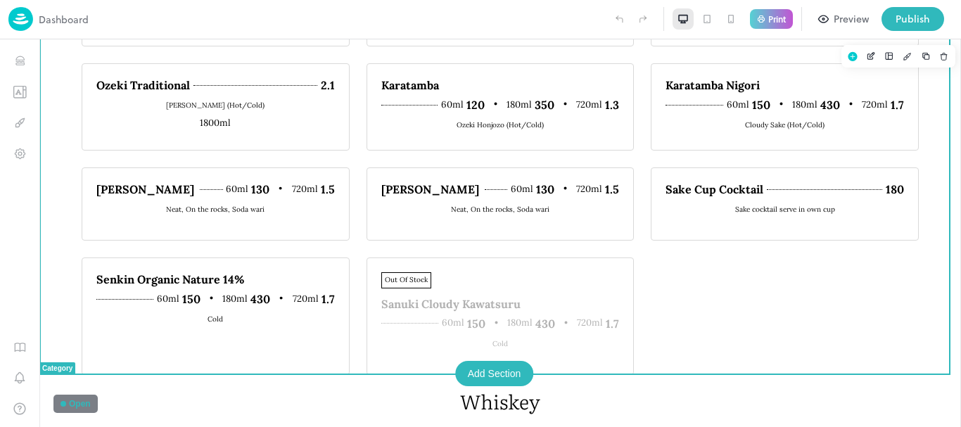
click at [542, 233] on div "Dassai 23 60ml 350 180ml 980 720ml 3.9 Cold Dassai 39 60ml 210 180ml 630 720ml …" at bounding box center [500, 113] width 837 height 524
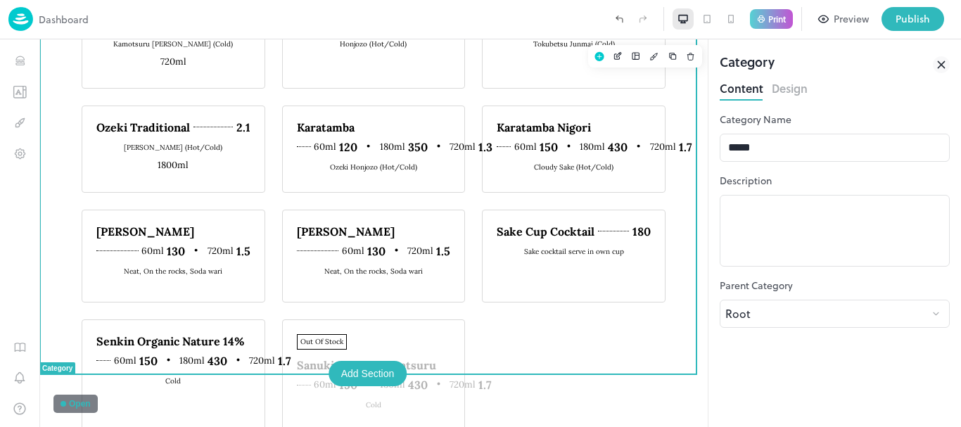
drag, startPoint x: 942, startPoint y: 61, endPoint x: 393, endPoint y: 284, distance: 592.8
click at [942, 61] on icon at bounding box center [941, 64] width 17 height 17
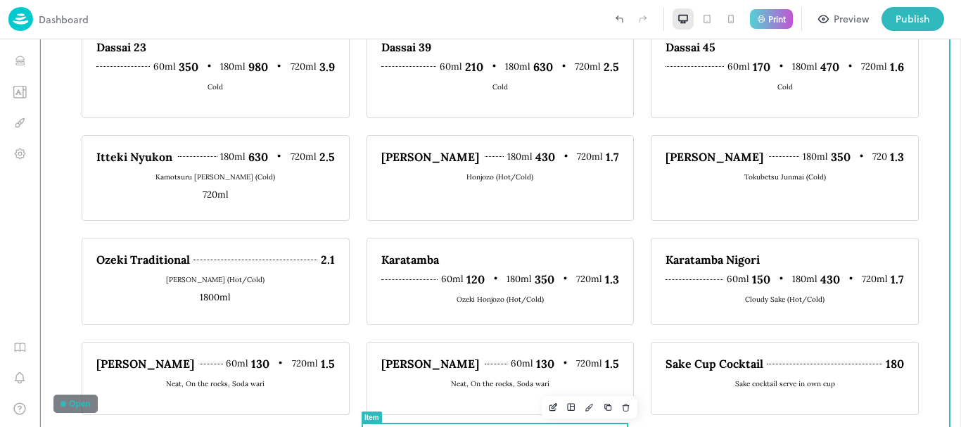
scroll to position [2391, 0]
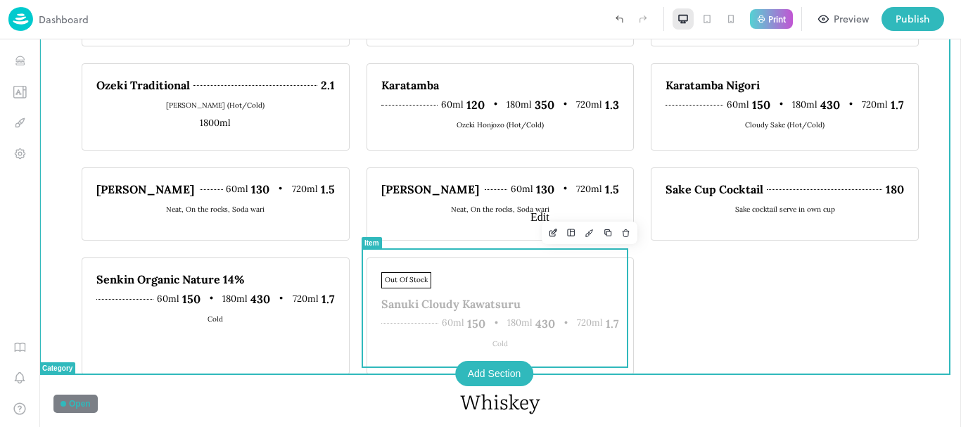
click at [548, 234] on icon "Edit" at bounding box center [553, 233] width 11 height 10
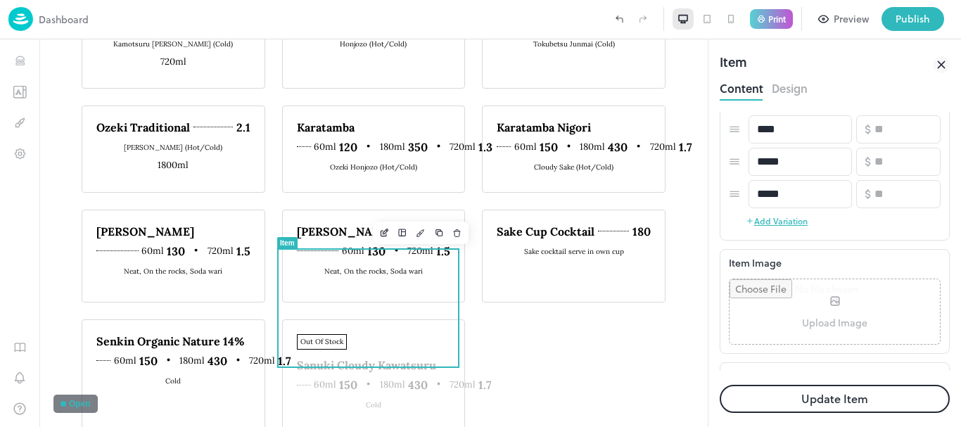
scroll to position [380, 0]
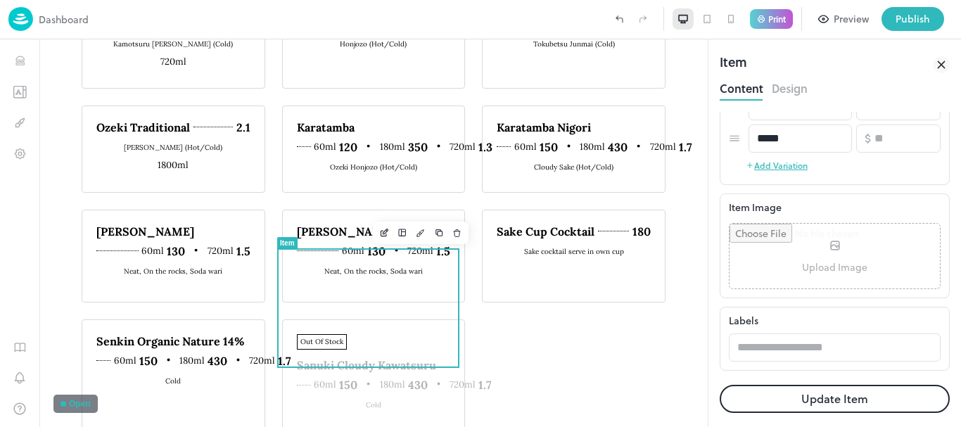
click at [817, 246] on input "file" at bounding box center [834, 256] width 210 height 65
click at [940, 64] on icon at bounding box center [941, 64] width 6 height 6
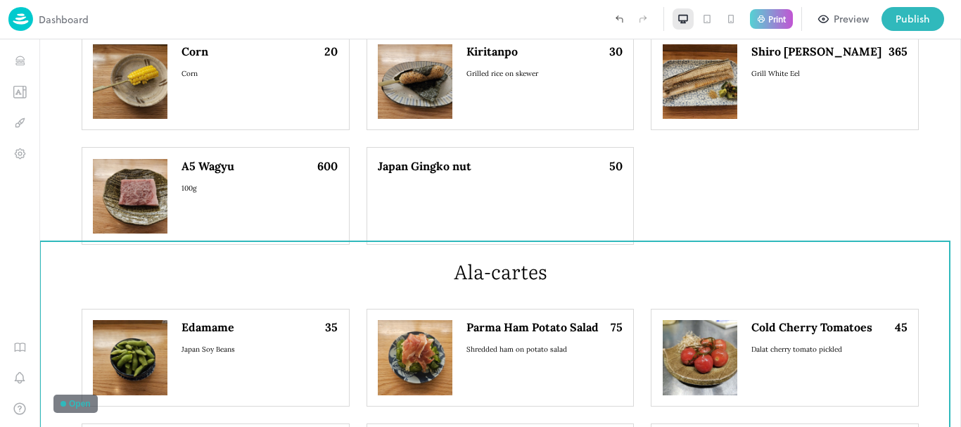
scroll to position [914, 0]
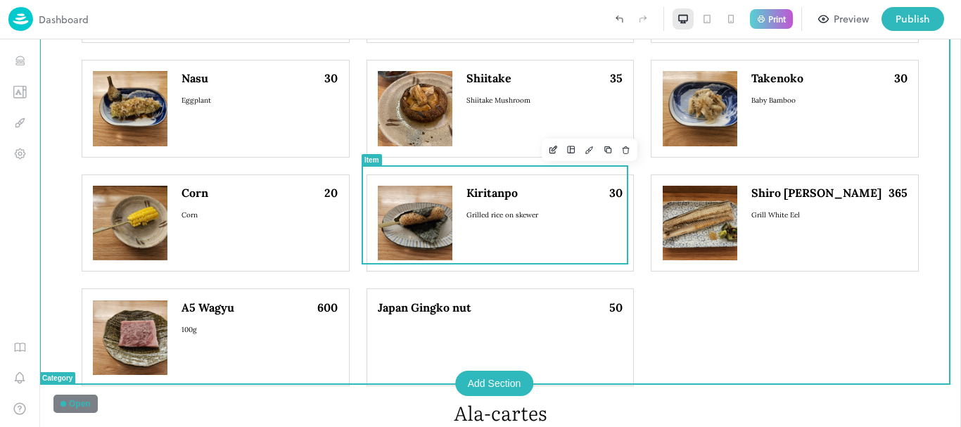
click at [539, 262] on div "Kiritanpo 30 Grilled rice on skewer" at bounding box center [500, 223] width 268 height 98
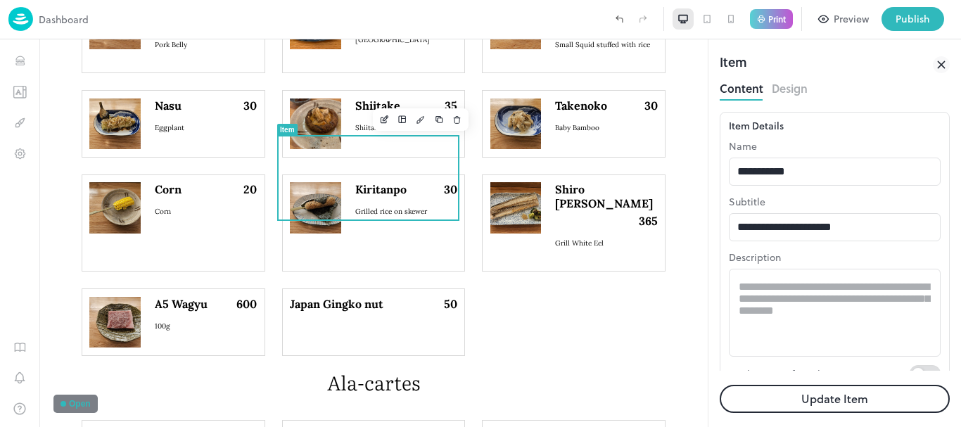
click at [938, 61] on icon at bounding box center [941, 64] width 17 height 17
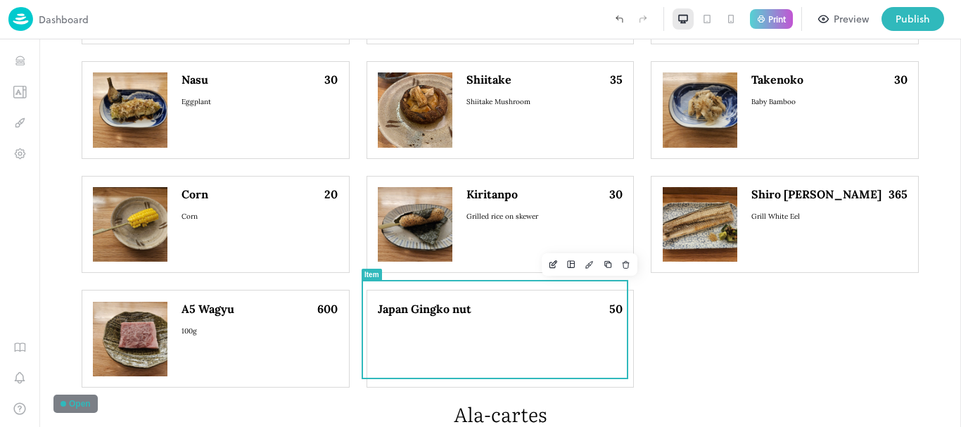
scroll to position [914, 0]
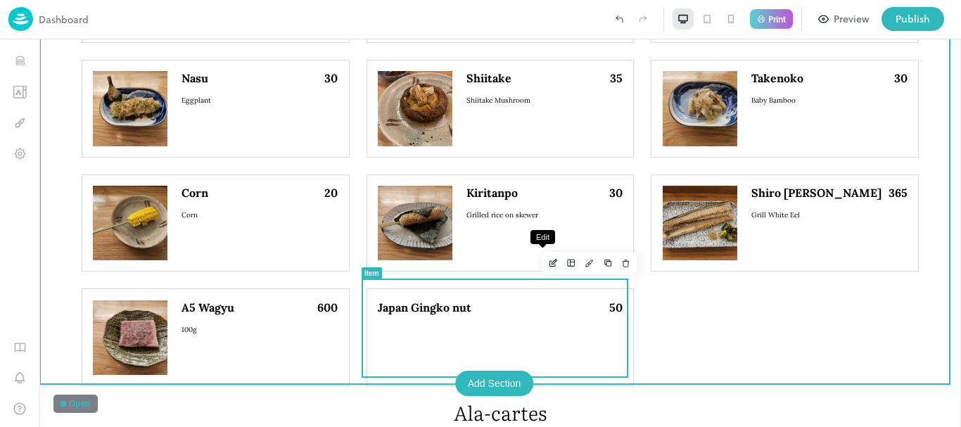
click at [544, 269] on button "Edit" at bounding box center [553, 263] width 18 height 18
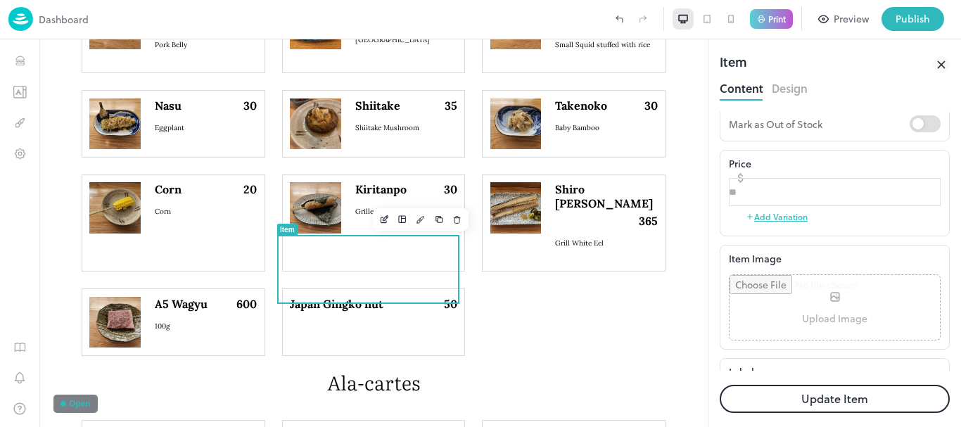
scroll to position [281, 0]
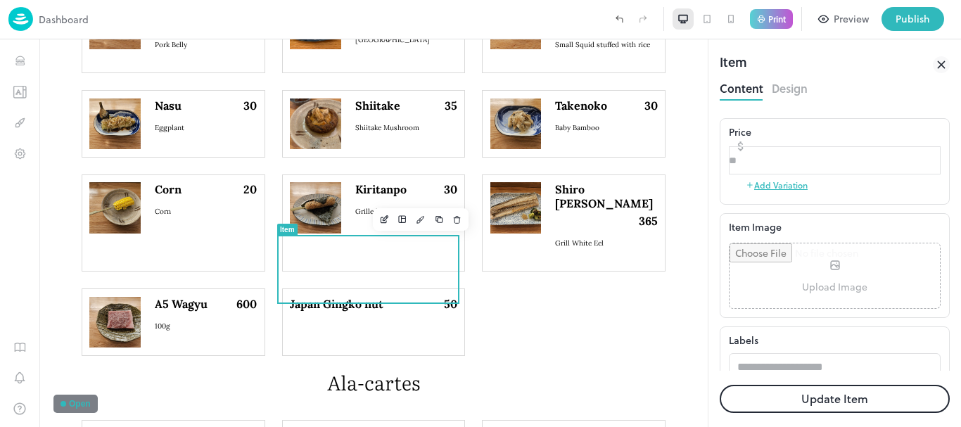
click at [786, 286] on input "file" at bounding box center [834, 275] width 210 height 65
click at [829, 281] on input "file" at bounding box center [834, 275] width 210 height 65
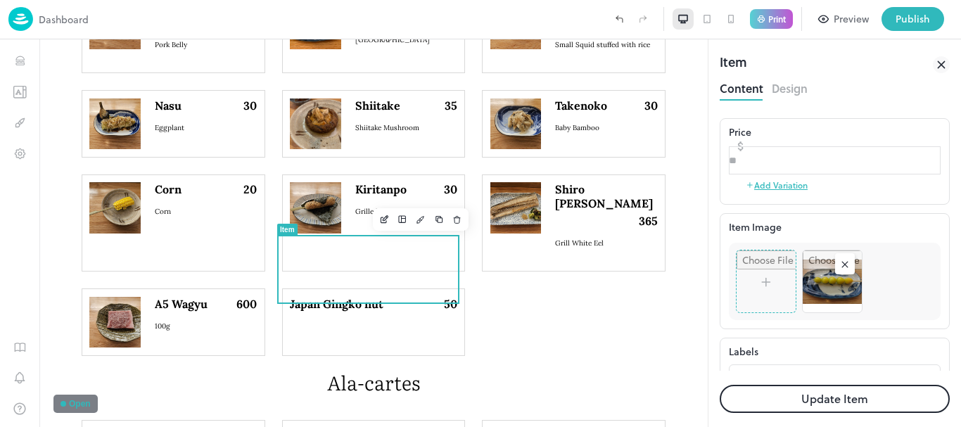
click at [826, 403] on button "Update Item" at bounding box center [835, 399] width 230 height 28
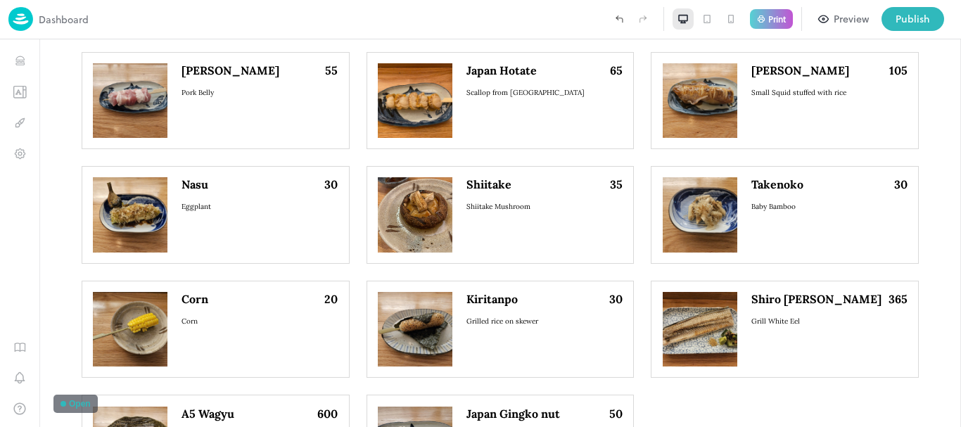
scroll to position [914, 0]
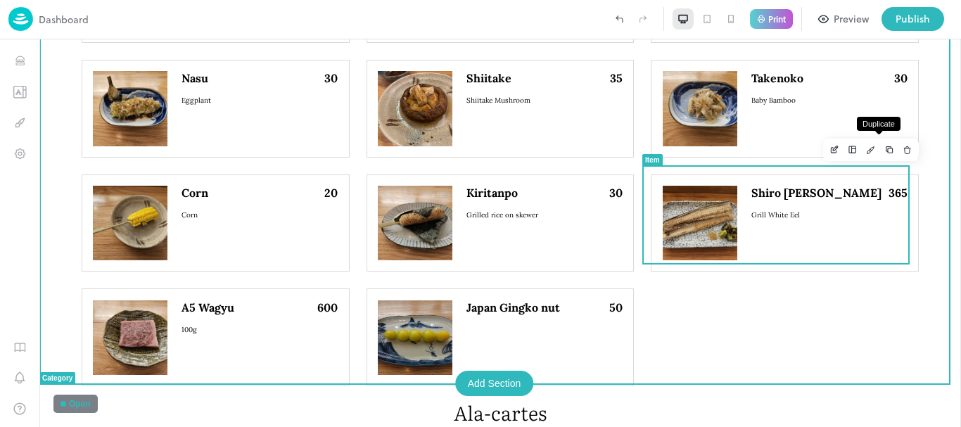
click at [884, 150] on icon "Duplicate" at bounding box center [889, 150] width 10 height 10
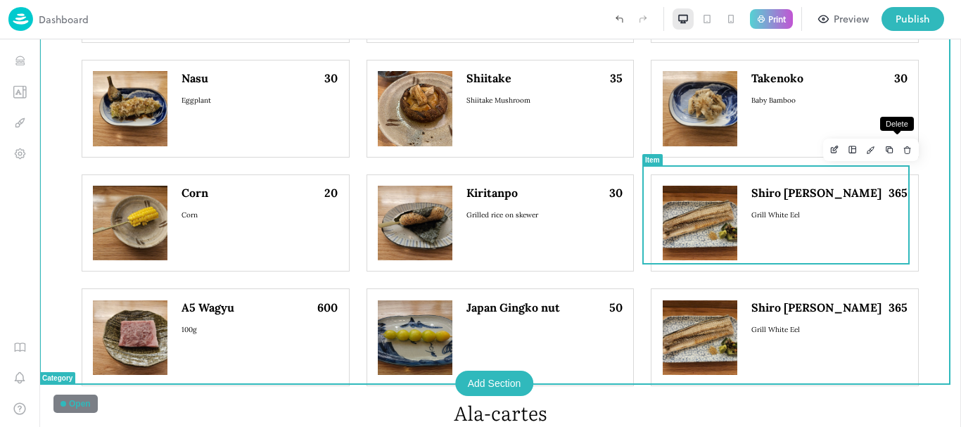
click at [902, 154] on icon "Delete" at bounding box center [907, 150] width 10 height 10
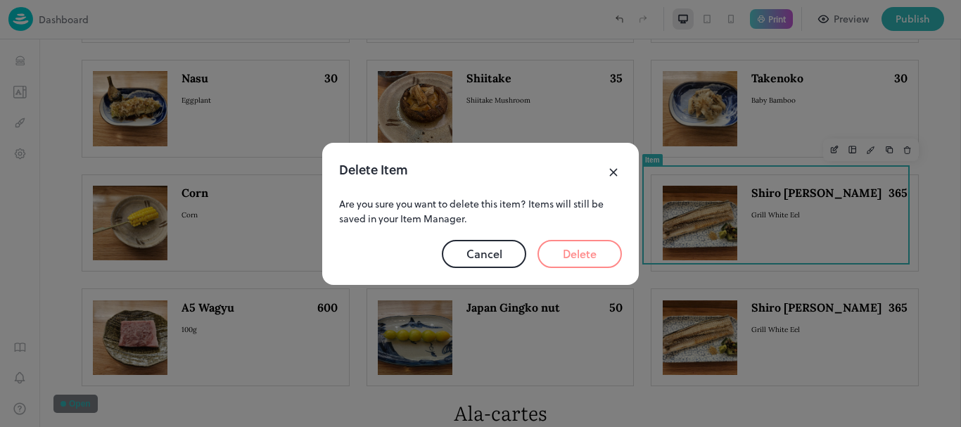
click at [595, 256] on button "Delete" at bounding box center [579, 254] width 84 height 28
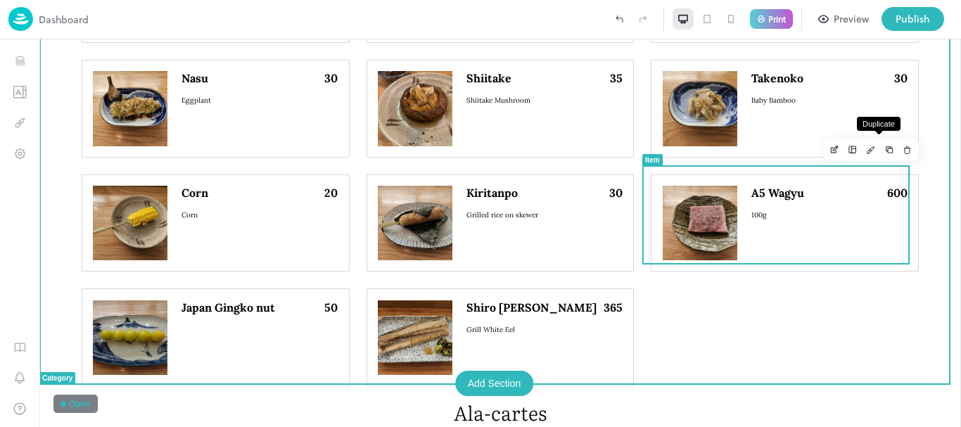
click at [885, 149] on button "Duplicate" at bounding box center [889, 150] width 18 height 18
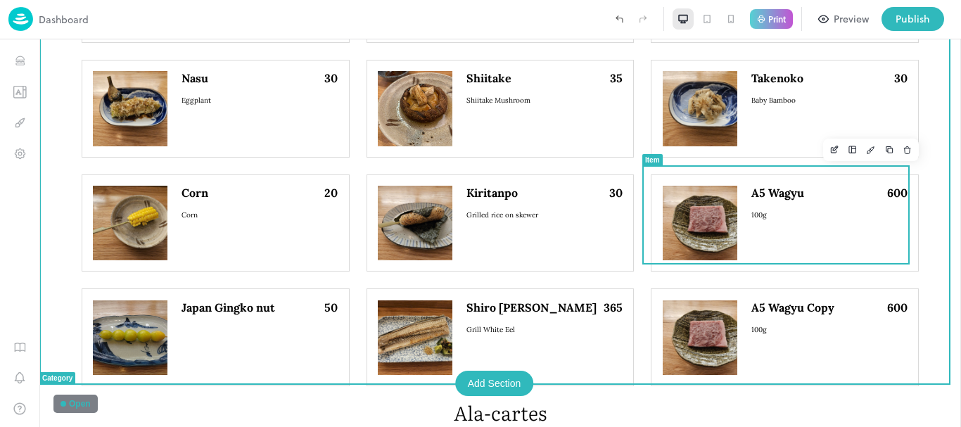
click at [906, 148] on icon "Delete" at bounding box center [907, 147] width 2 height 1
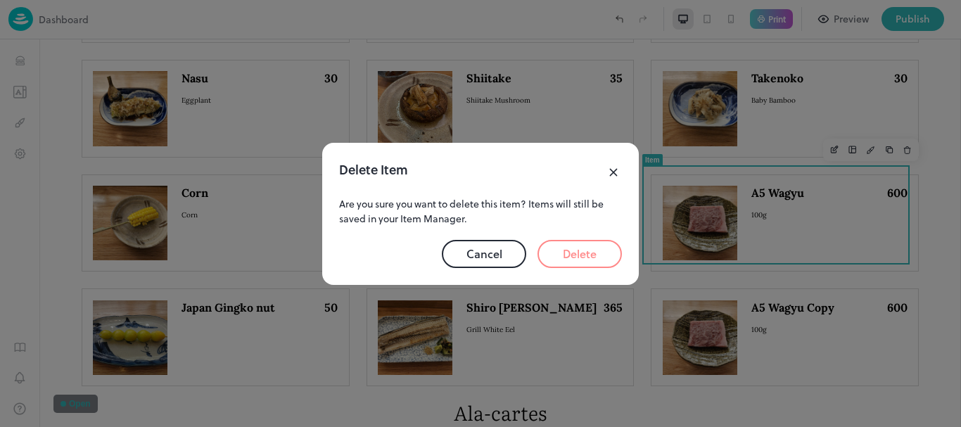
click at [578, 263] on button "Delete" at bounding box center [579, 254] width 84 height 28
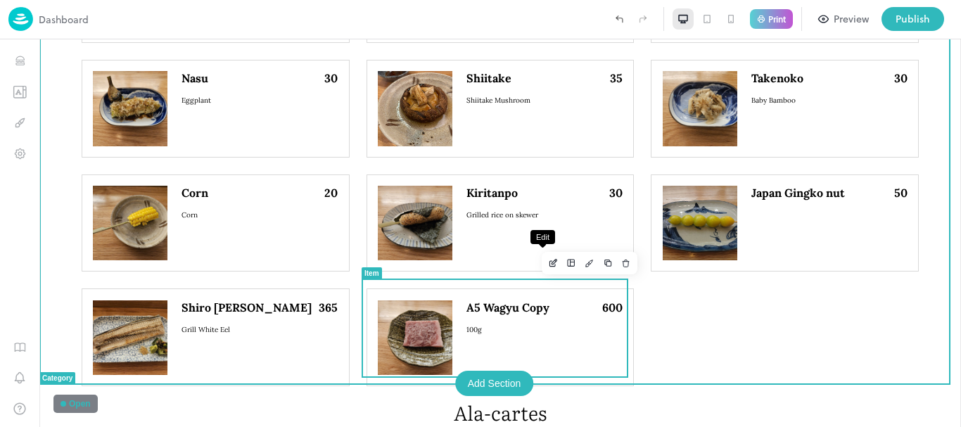
click at [548, 262] on icon "Edit" at bounding box center [553, 263] width 11 height 10
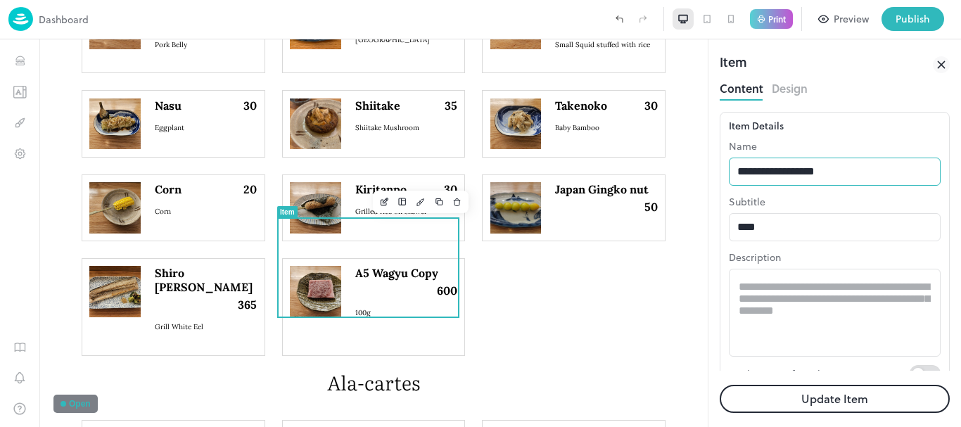
click at [848, 161] on input "**********" at bounding box center [835, 172] width 212 height 28
type input "********"
click at [720, 385] on button "Update Item" at bounding box center [835, 399] width 230 height 28
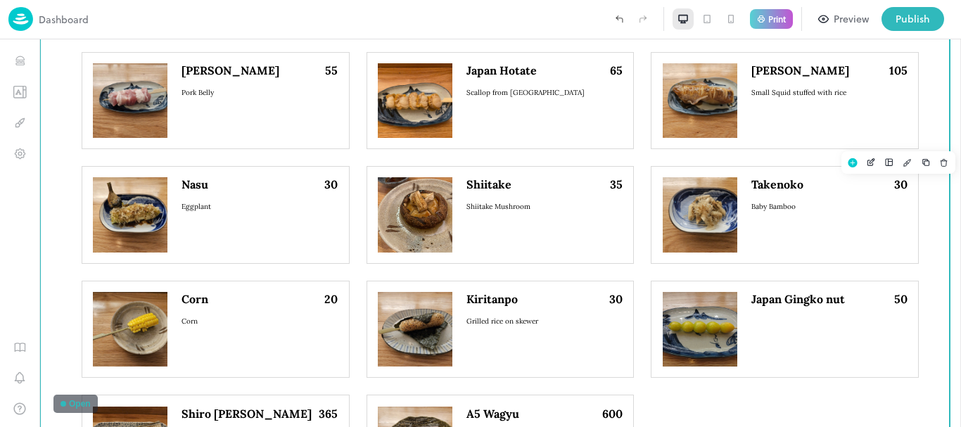
scroll to position [914, 0]
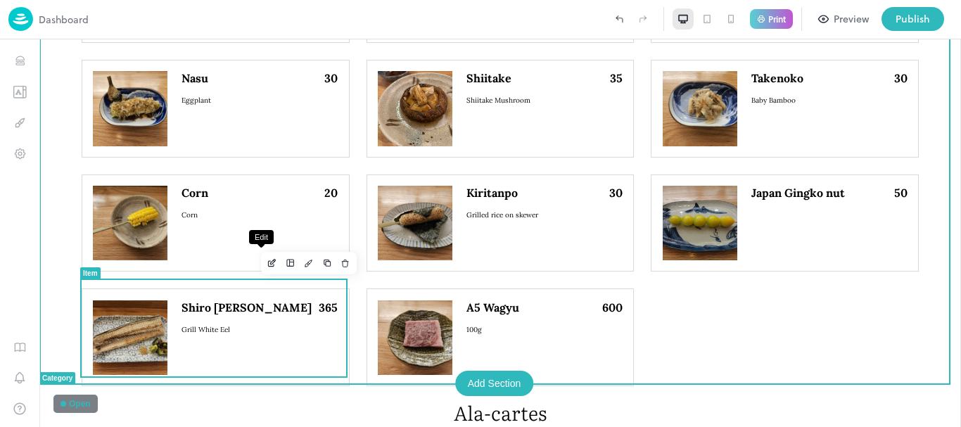
click at [267, 267] on icon "Edit" at bounding box center [272, 263] width 11 height 10
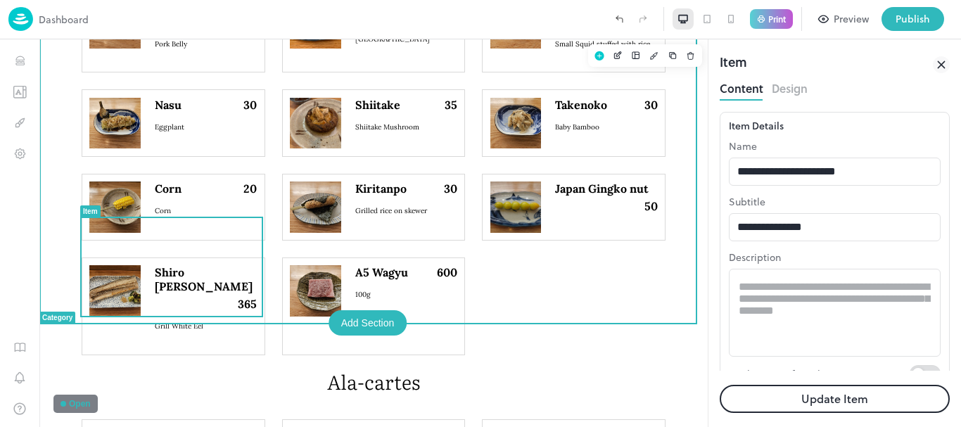
scroll to position [808, 0]
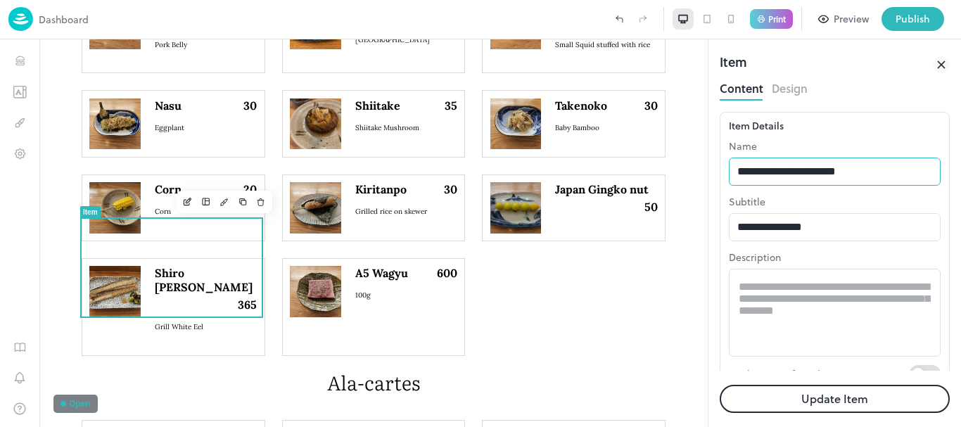
drag, startPoint x: 900, startPoint y: 174, endPoint x: 897, endPoint y: 164, distance: 10.2
click at [899, 174] on input "**********" at bounding box center [835, 172] width 212 height 28
type input "**********"
click at [720, 385] on button "Update Item" at bounding box center [835, 399] width 230 height 28
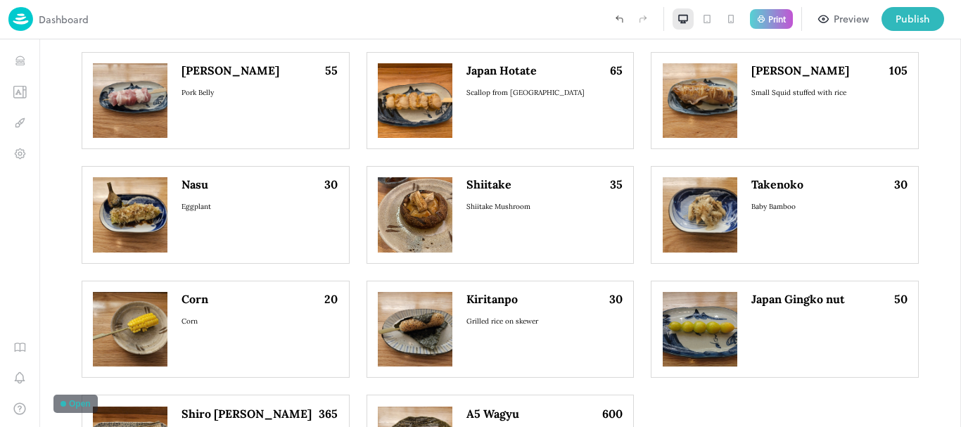
scroll to position [914, 0]
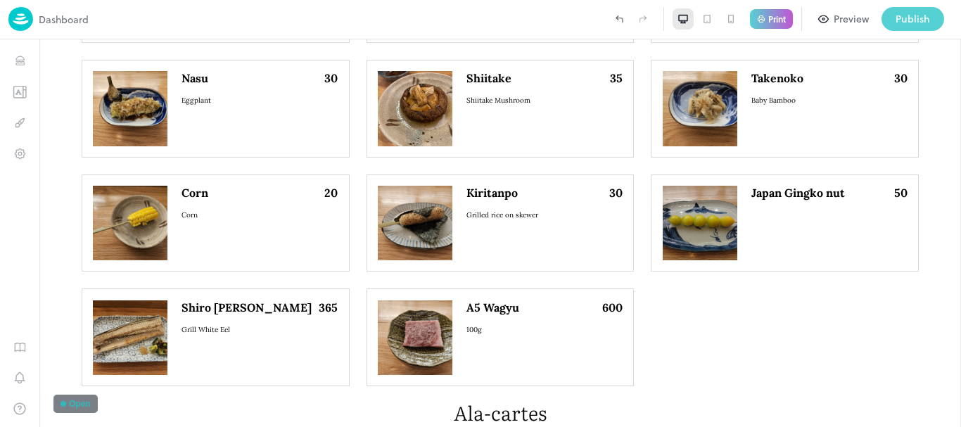
click at [937, 16] on button "Publish" at bounding box center [912, 19] width 63 height 24
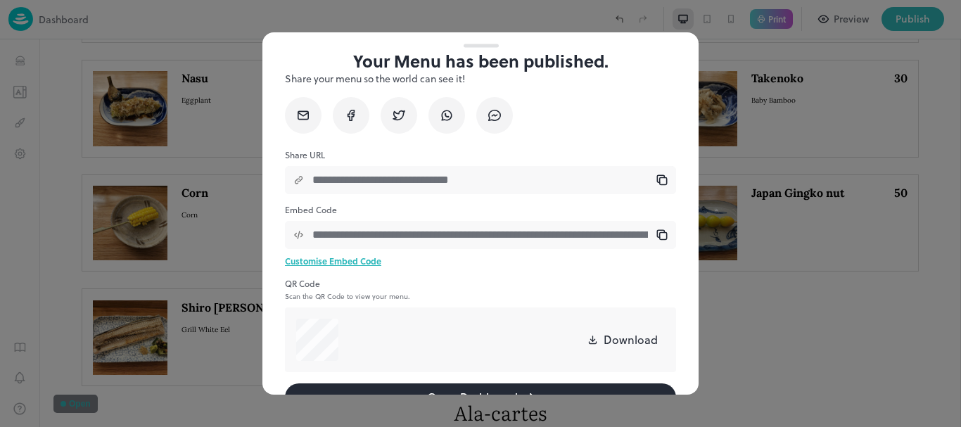
scroll to position [79, 0]
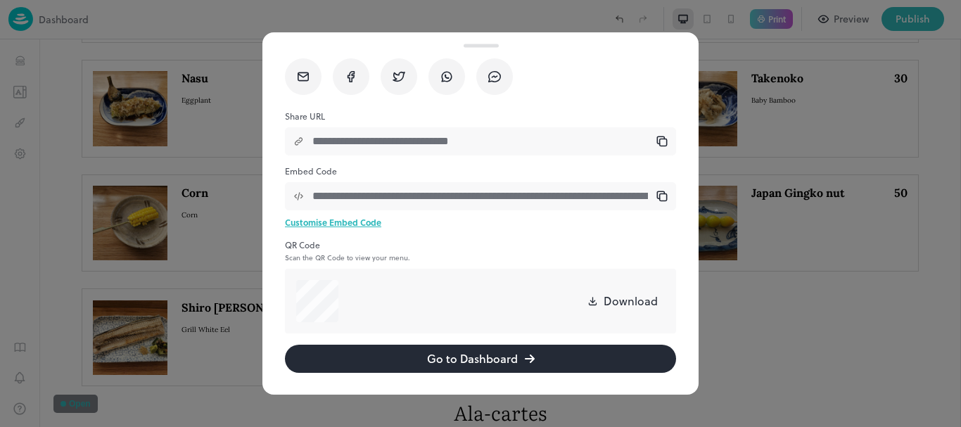
click at [496, 364] on button "Go to Dashboard" at bounding box center [480, 359] width 391 height 28
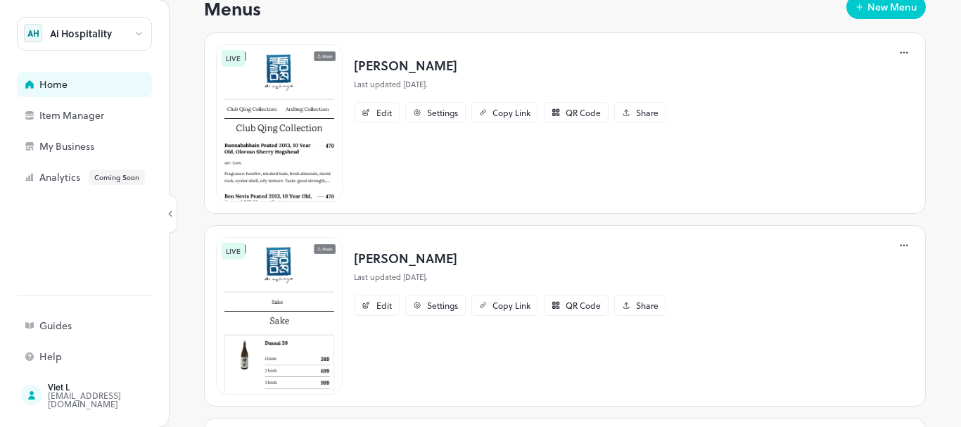
scroll to position [352, 0]
